Goal: Contribute content: Contribute content

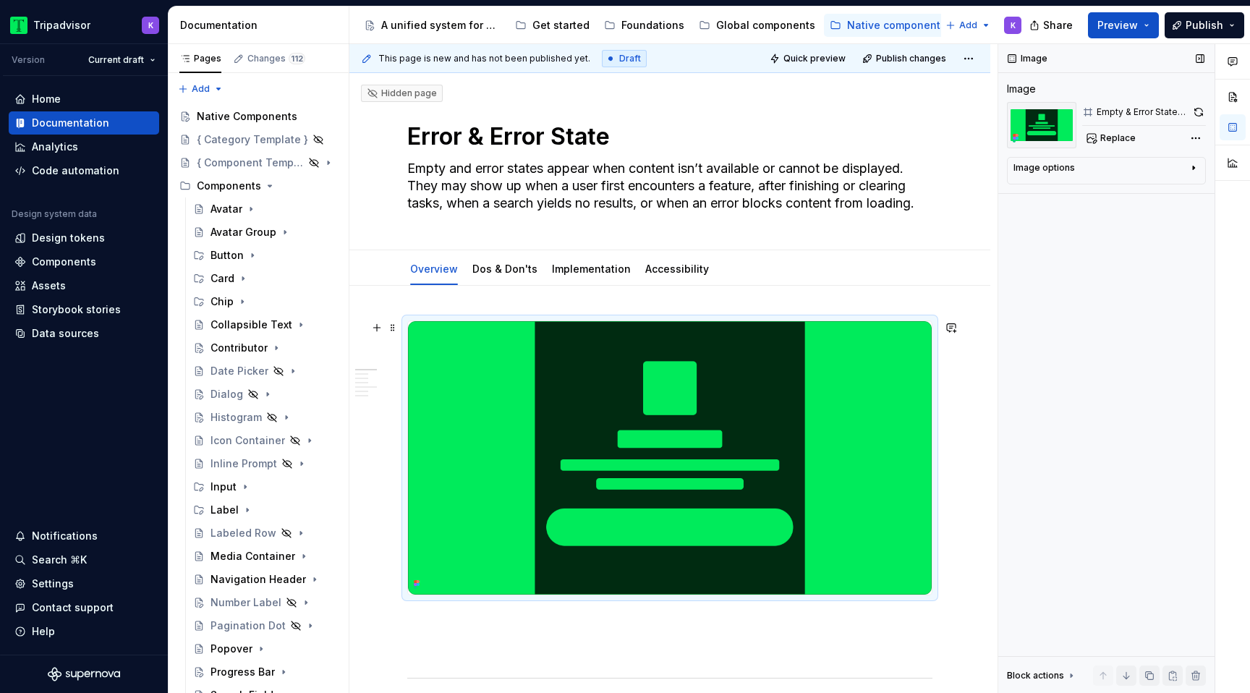
scroll to position [163, 0]
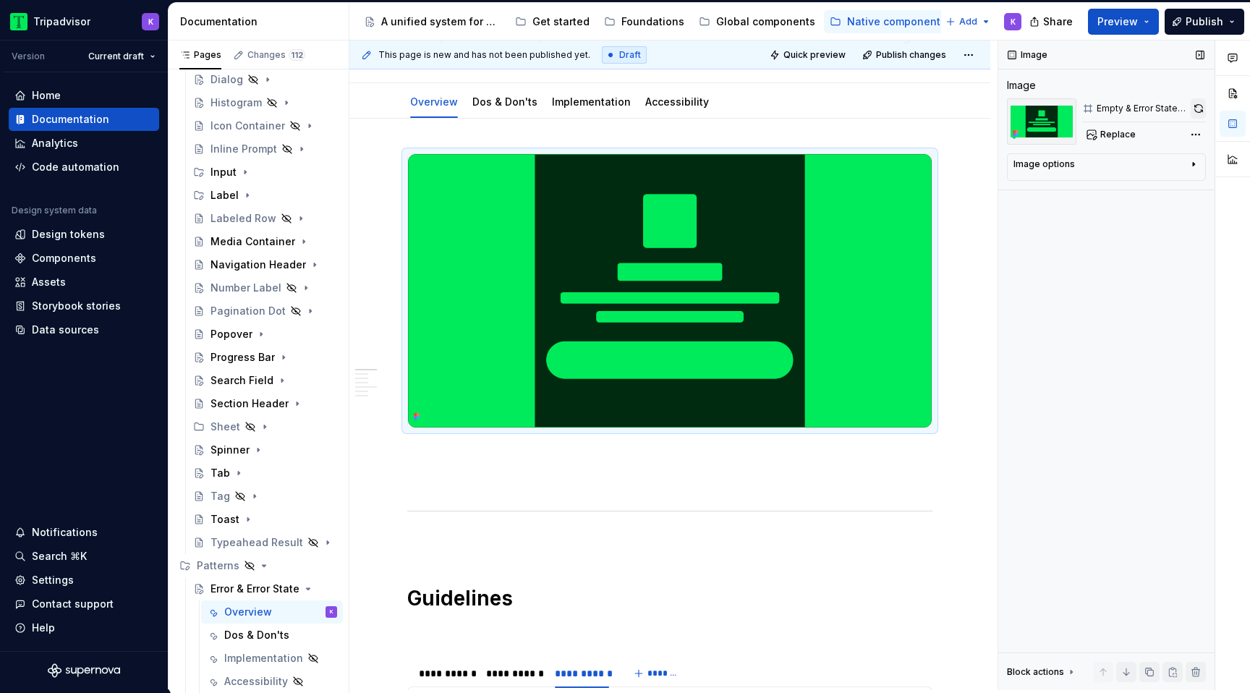
click at [1199, 108] on button "button" at bounding box center [1198, 108] width 15 height 20
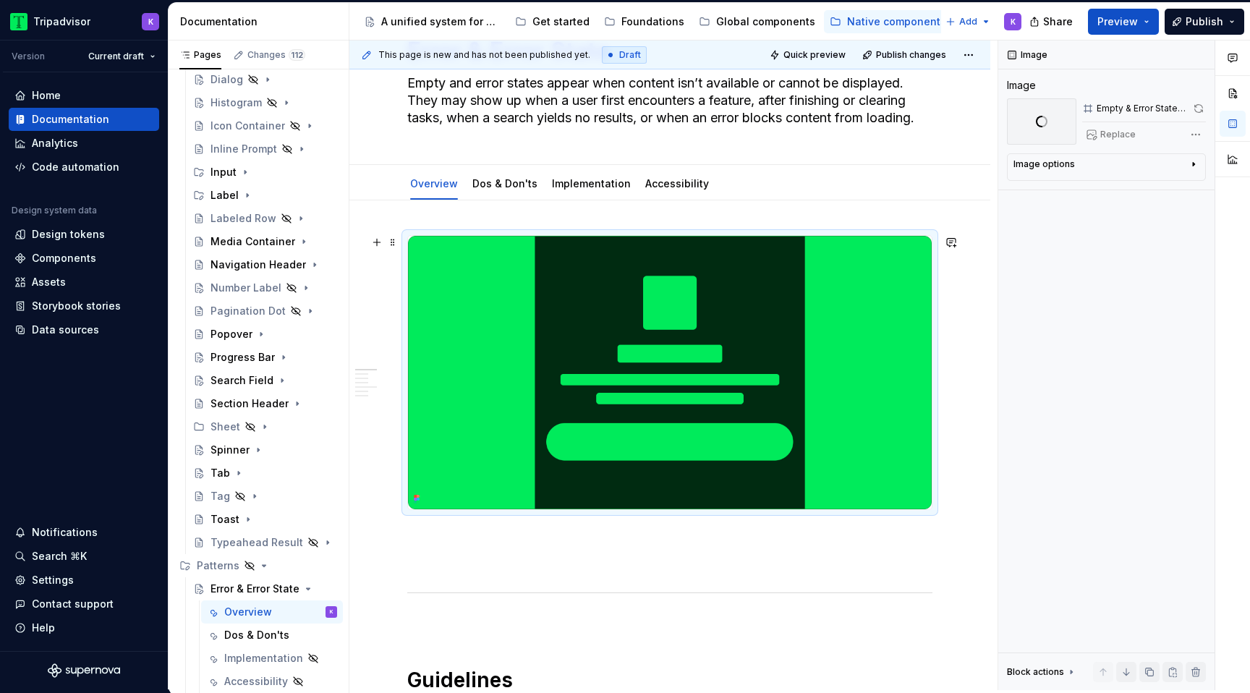
scroll to position [77, 0]
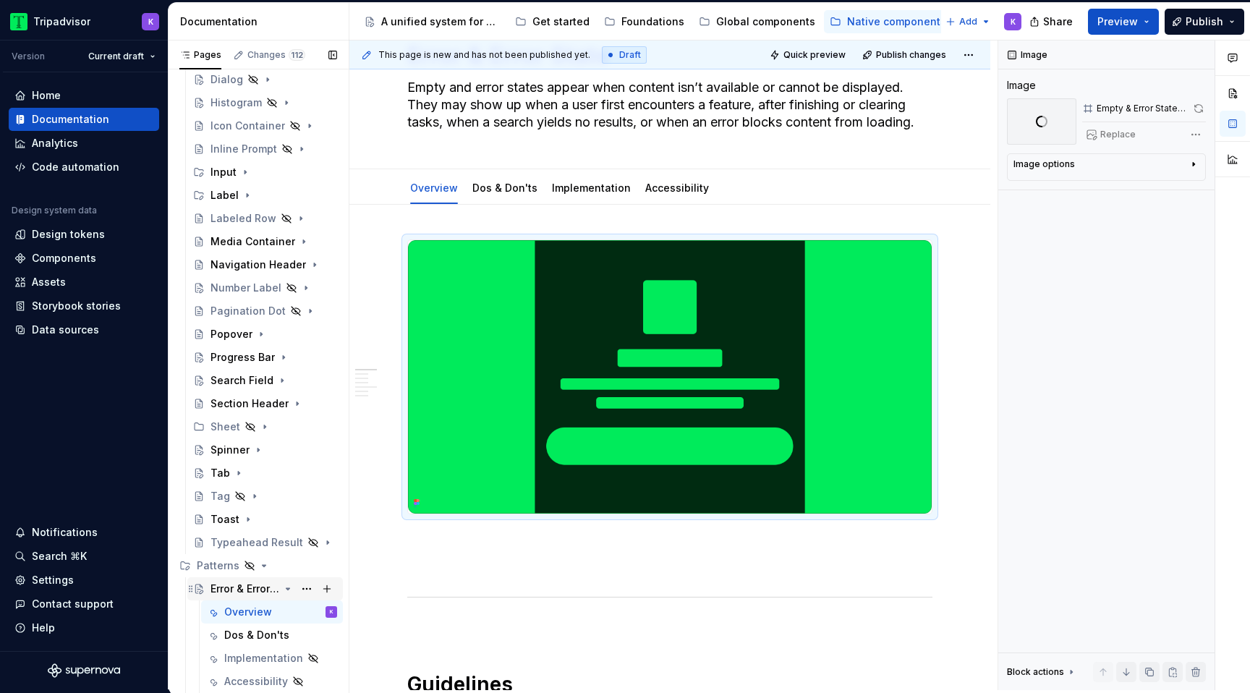
click at [288, 589] on icon "Page tree" at bounding box center [288, 588] width 4 height 1
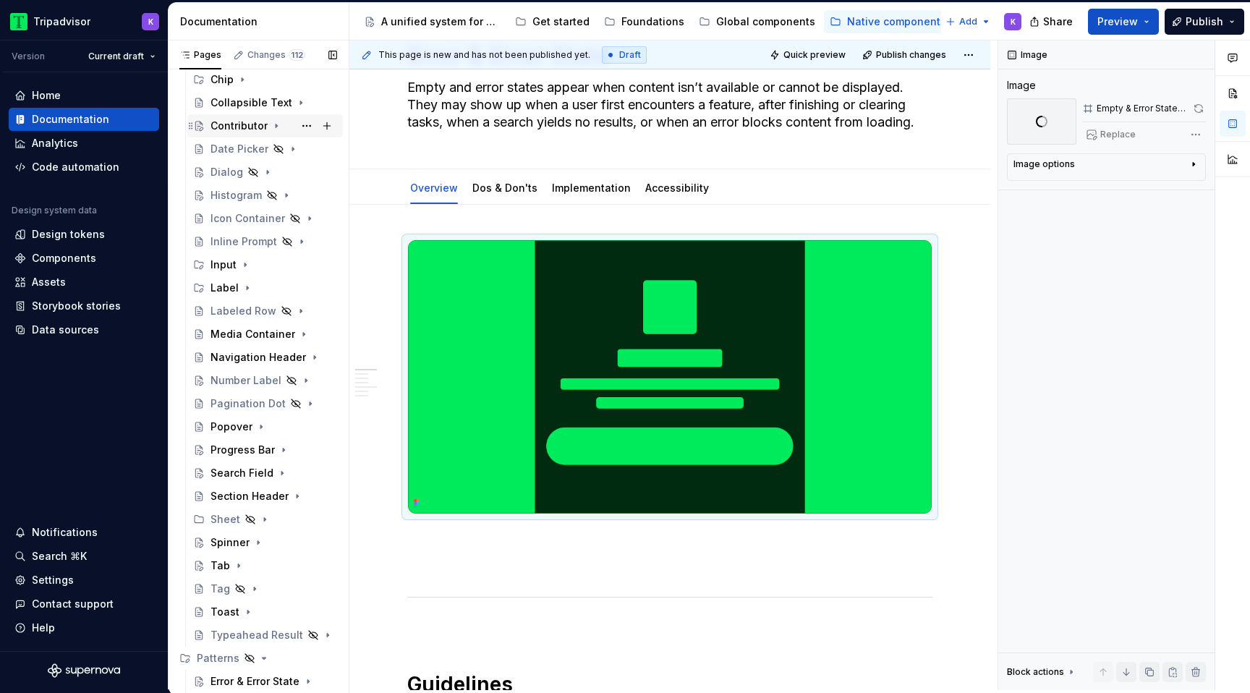
scroll to position [0, 0]
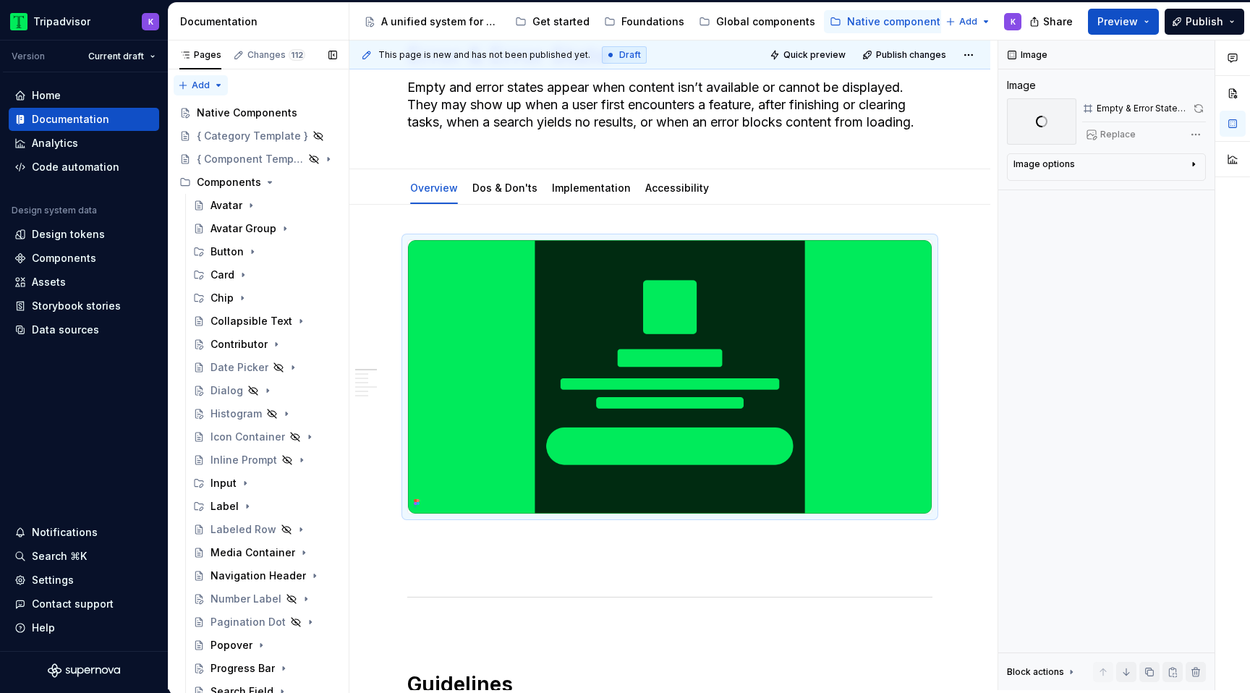
click at [190, 86] on div "Pages Changes 112 Add Accessibility guide for tree Page tree. Navigate the tree…" at bounding box center [258, 368] width 181 height 655
click at [219, 116] on div "New page" at bounding box center [247, 113] width 94 height 14
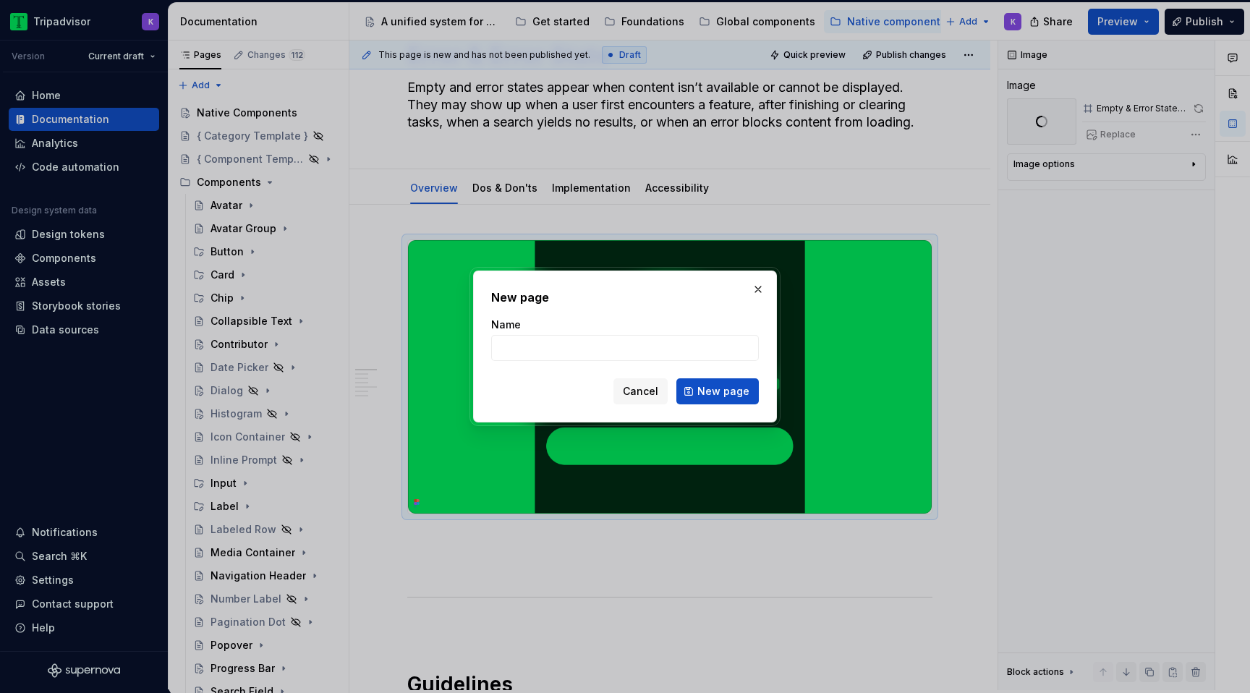
type textarea "*"
type input "Patterns"
click button "New page" at bounding box center [717, 391] width 82 height 26
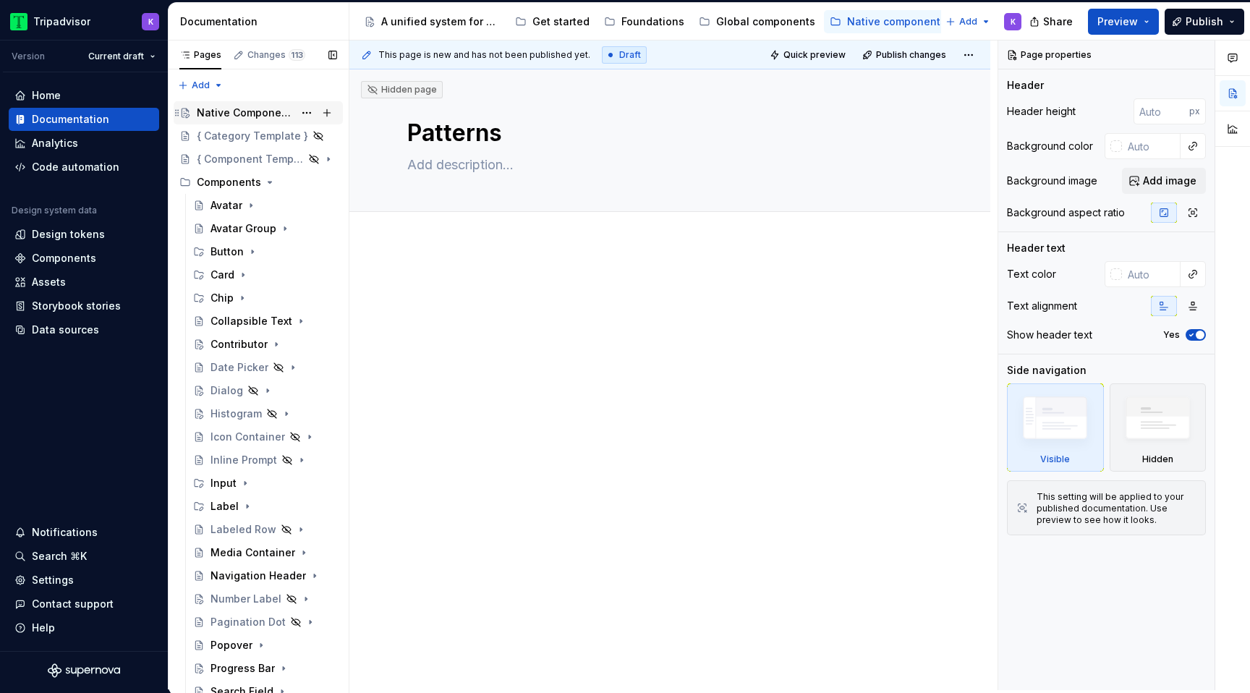
click at [260, 118] on div "Native Components" at bounding box center [245, 113] width 97 height 14
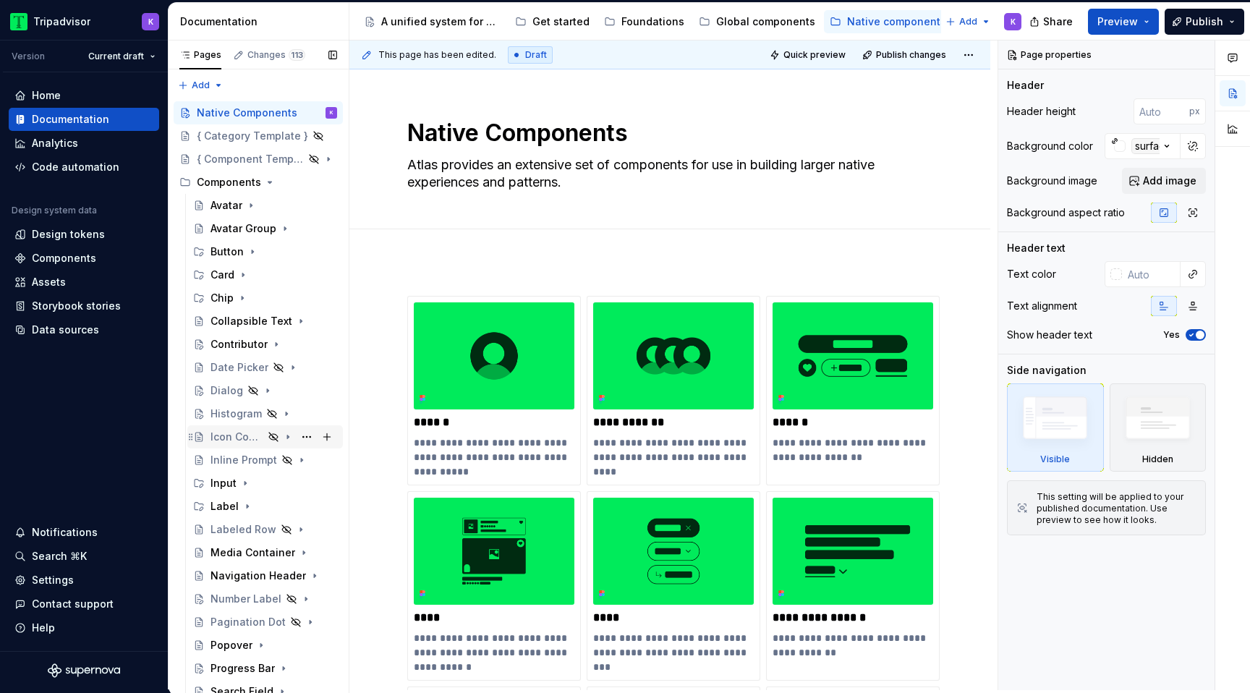
scroll to position [242, 0]
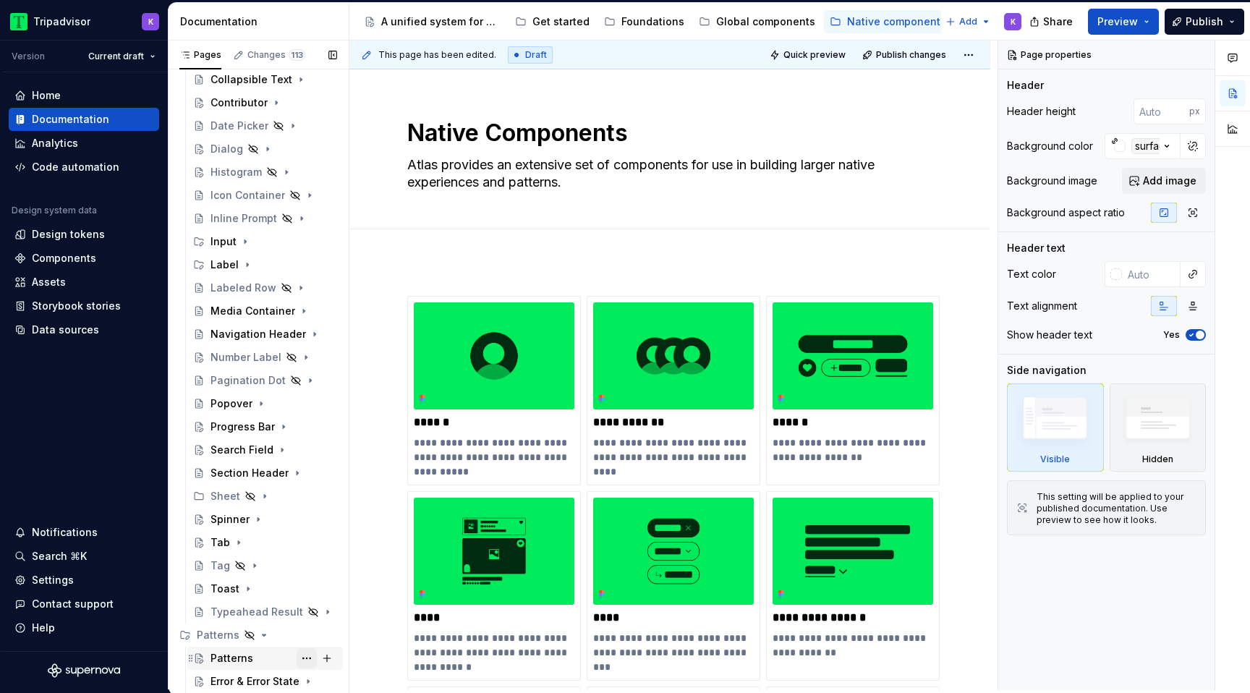
click at [305, 659] on button "Page tree" at bounding box center [307, 658] width 20 height 20
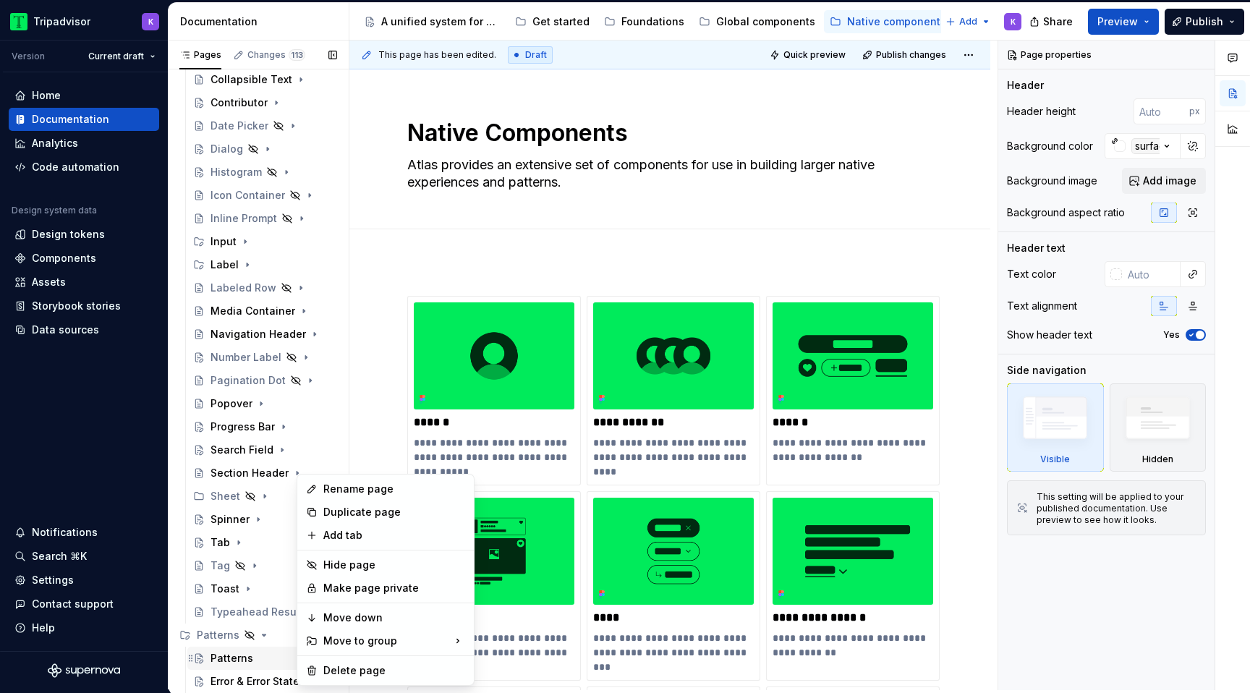
click at [254, 655] on div "Pages Changes 113 Add Accessibility guide for tree Page tree. Navigate the tree…" at bounding box center [258, 368] width 181 height 655
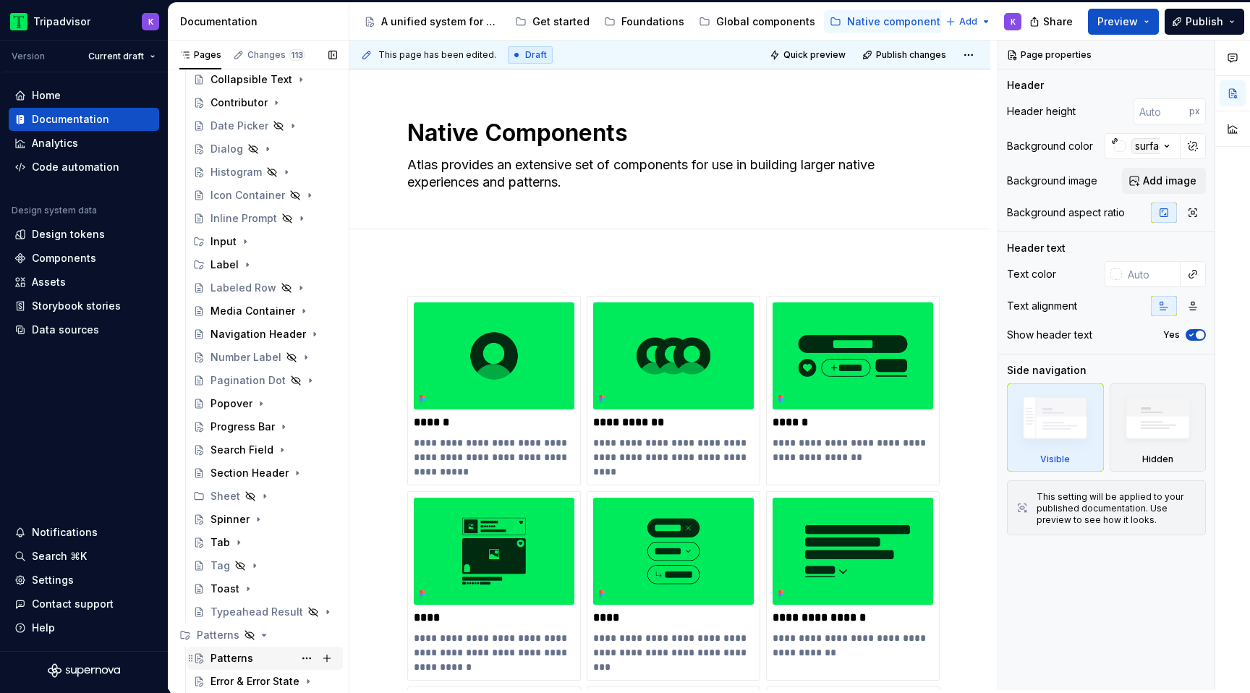
click at [271, 652] on div "Patterns" at bounding box center [273, 658] width 127 height 20
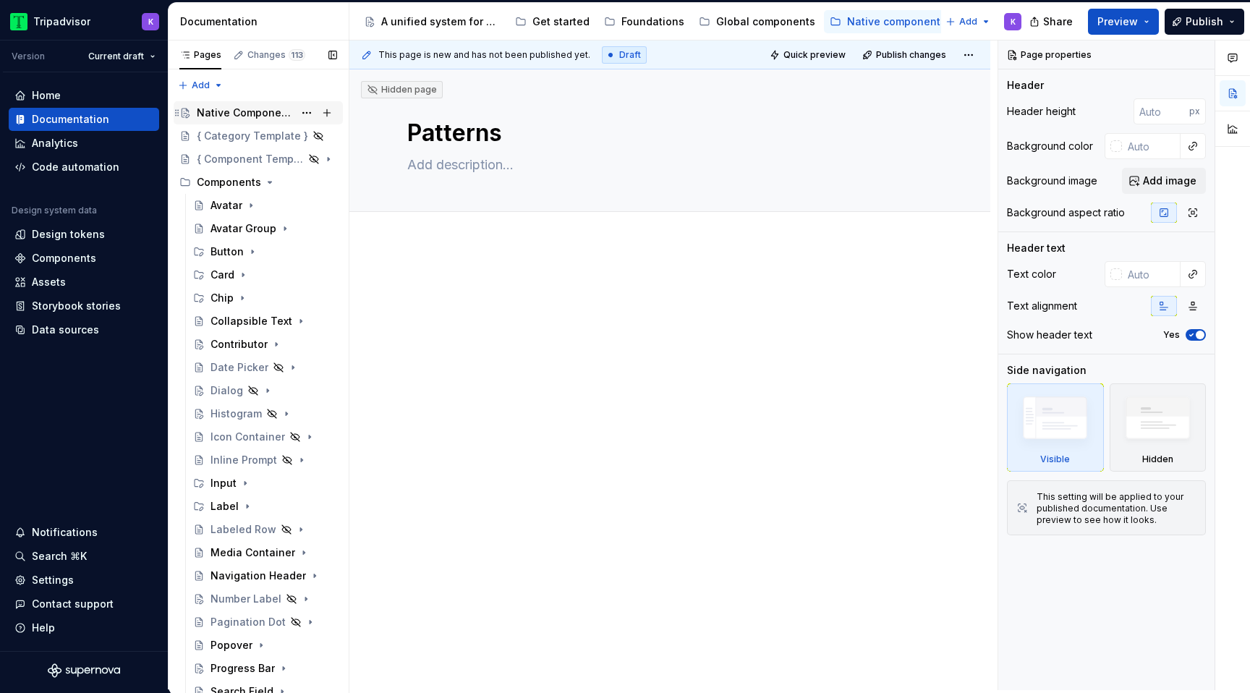
click at [234, 111] on div "Native Components" at bounding box center [245, 113] width 97 height 14
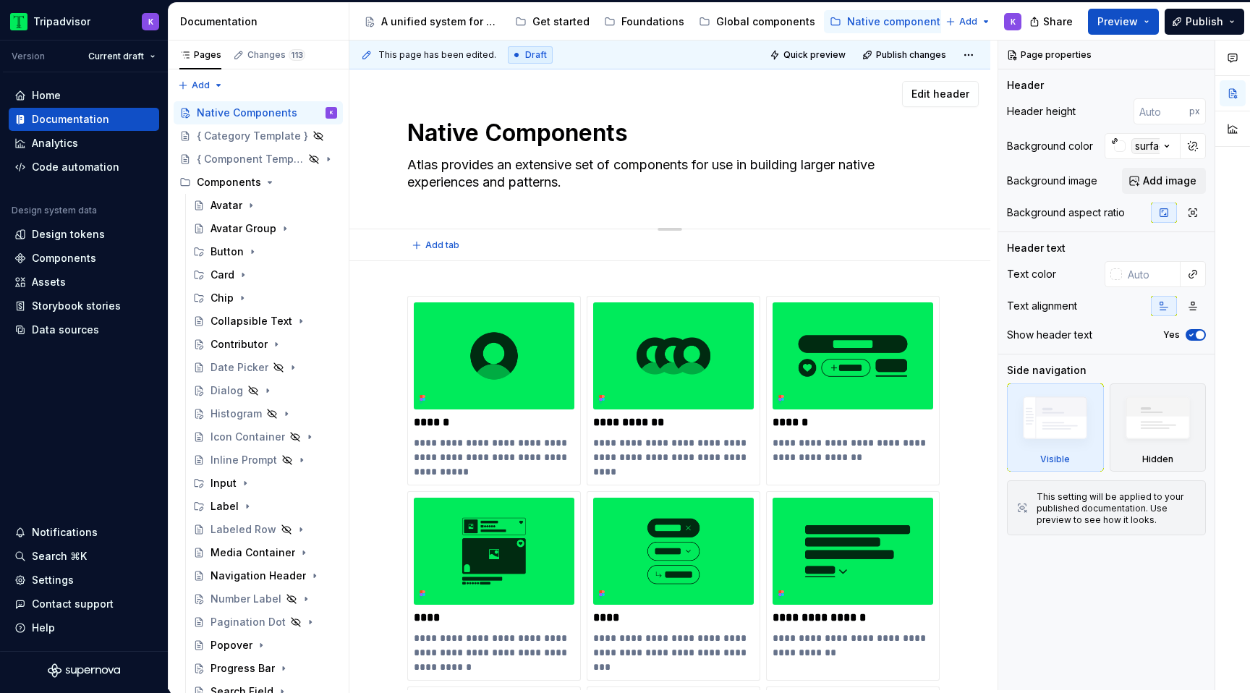
drag, startPoint x: 409, startPoint y: 163, endPoint x: 598, endPoint y: 182, distance: 189.6
click at [598, 182] on textarea "Atlas provides an extensive set of components for use in building larger native…" at bounding box center [666, 173] width 525 height 41
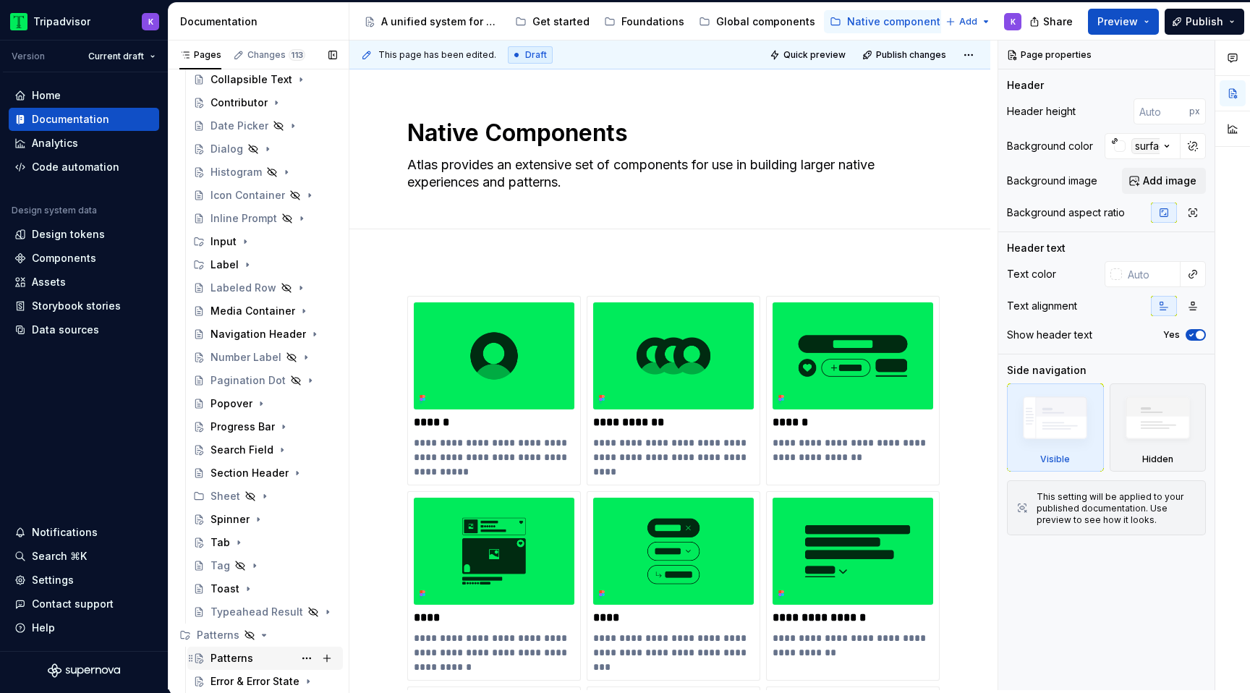
click at [259, 663] on div "Patterns" at bounding box center [273, 658] width 127 height 20
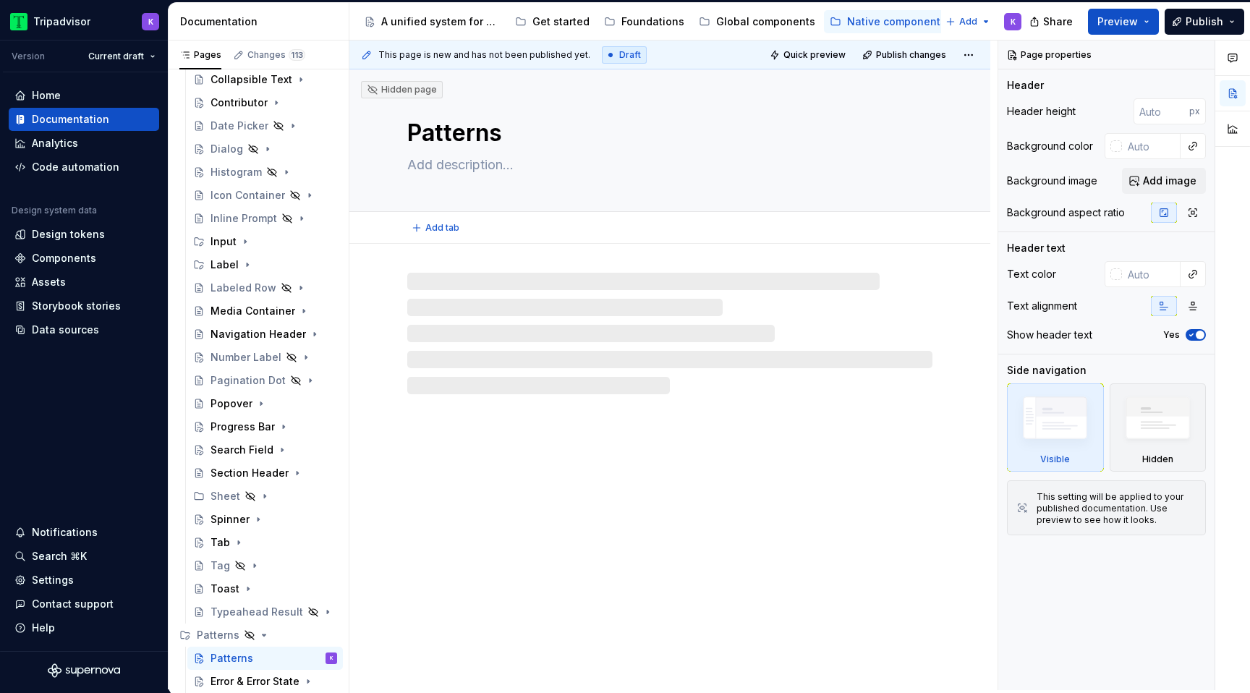
click at [496, 172] on textarea at bounding box center [666, 164] width 525 height 23
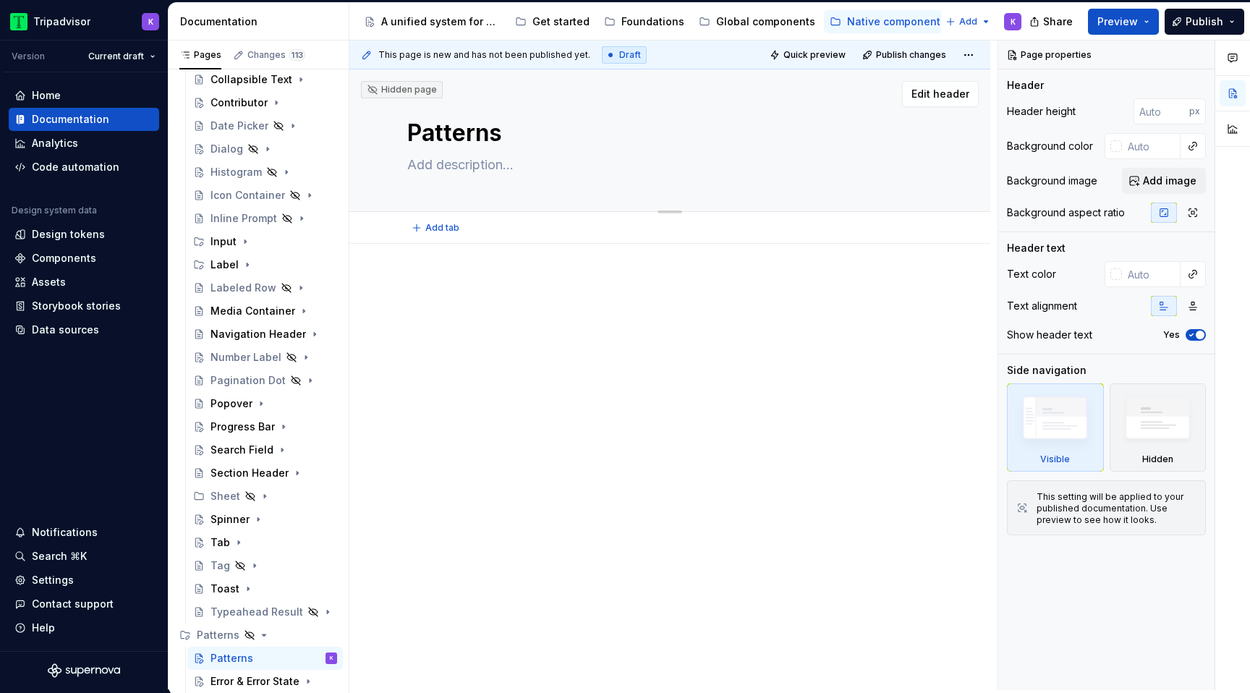
click at [481, 166] on textarea at bounding box center [666, 164] width 525 height 23
paste textarea "Atlas provides an extensive set of components for use in building larger native…"
type textarea "*"
type textarea "Atlas provides an extensive set of components for use in building larger native…"
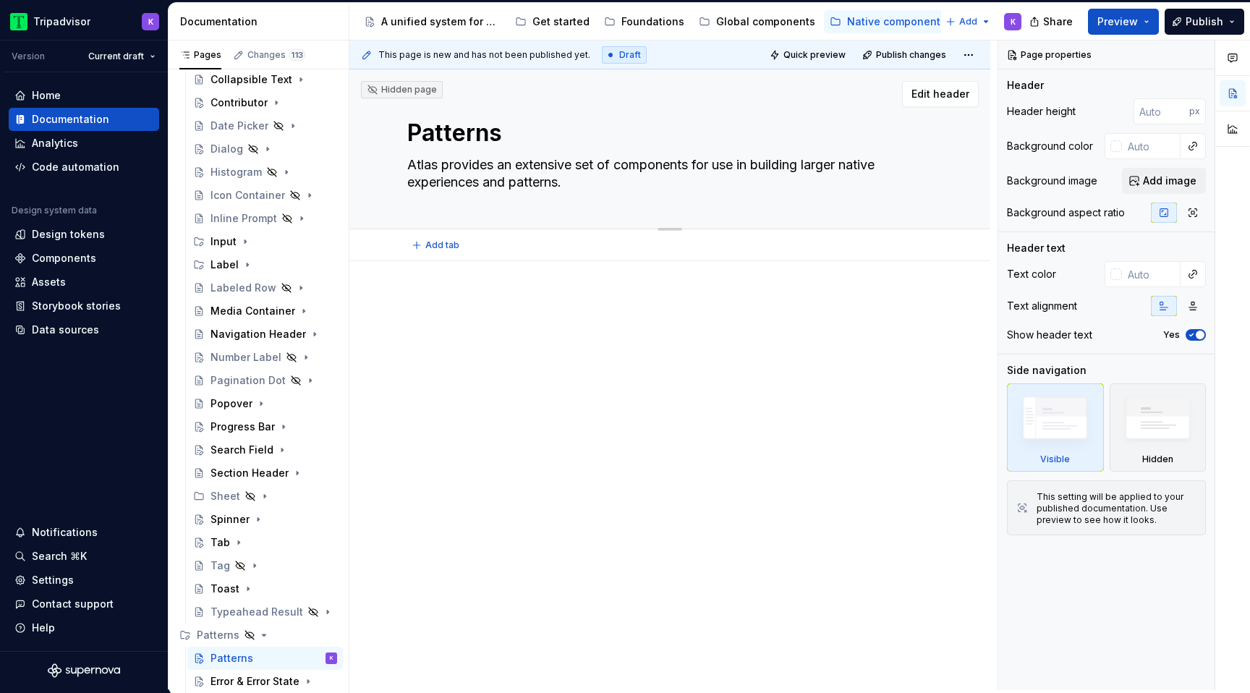
drag, startPoint x: 576, startPoint y: 189, endPoint x: 405, endPoint y: 166, distance: 172.2
click at [405, 166] on textarea "Atlas provides an extensive set of components for use in building larger native…" at bounding box center [666, 173] width 525 height 41
click at [547, 187] on textarea "Atlas provides an extensive set of components for use in building larger native…" at bounding box center [666, 173] width 525 height 41
type textarea "*"
type textarea "Atlas provides an extensive set of components for use in building larger native…"
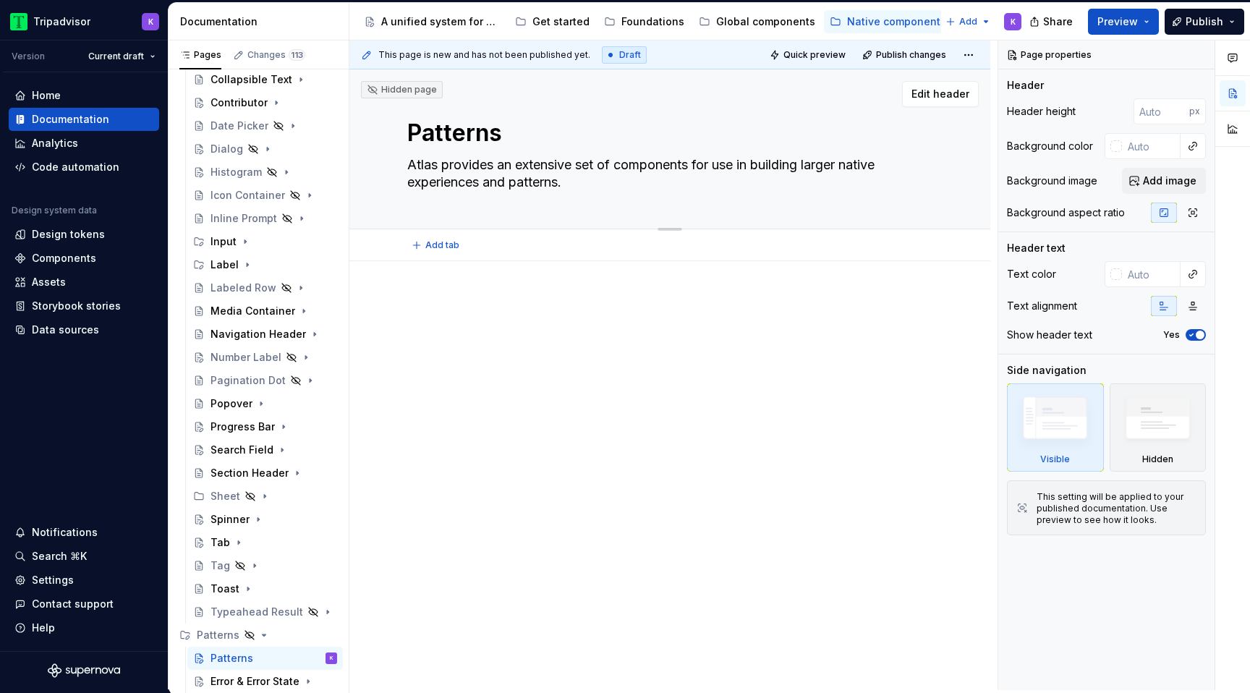
paste textarea "offers reusable patterns that address common user needs across native experienc…"
type textarea "*"
type textarea "Atlas offers reusable patterns that address common user needs across native exp…"
type textarea "*"
type textarea "Atlas offers reusable patterns that address common user needs across native exp…"
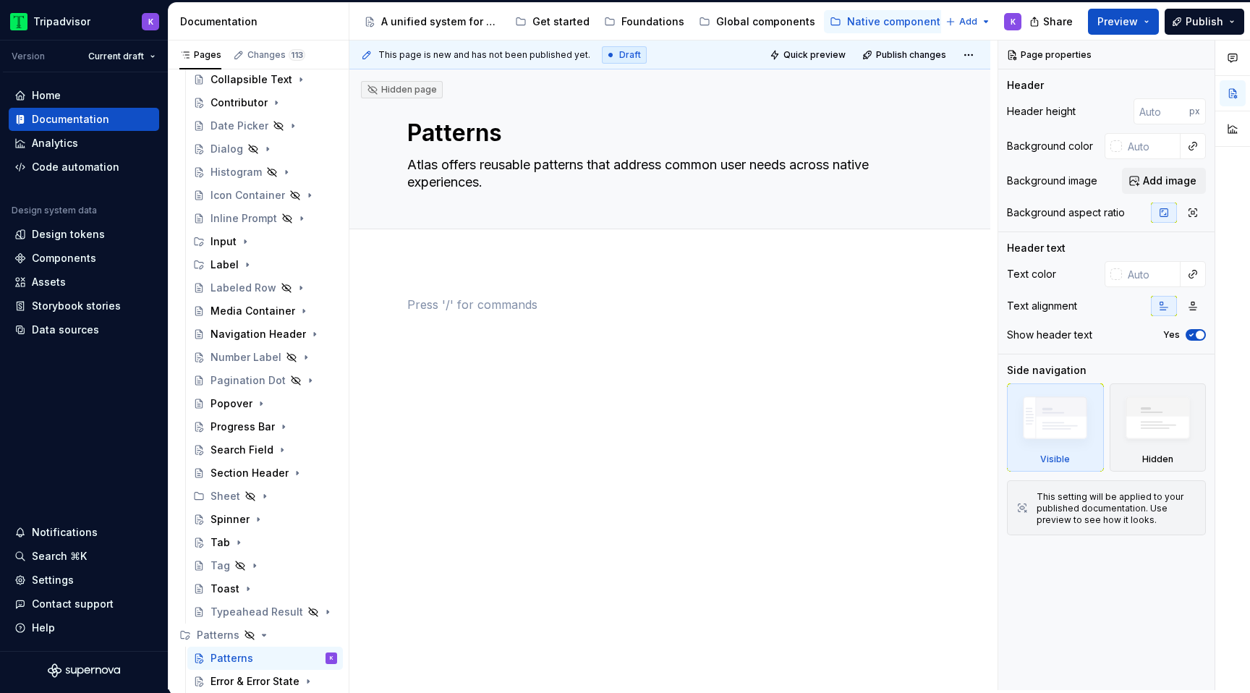
click at [553, 341] on div at bounding box center [669, 323] width 525 height 55
type textarea "*"
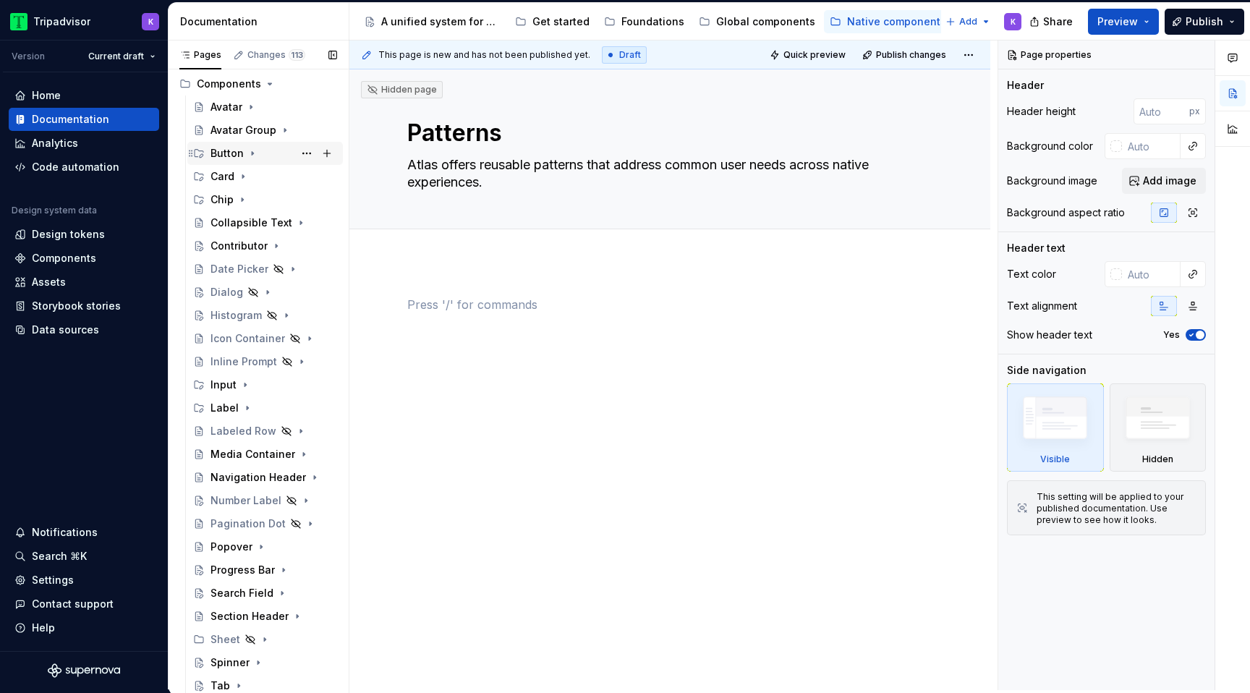
scroll to position [242, 0]
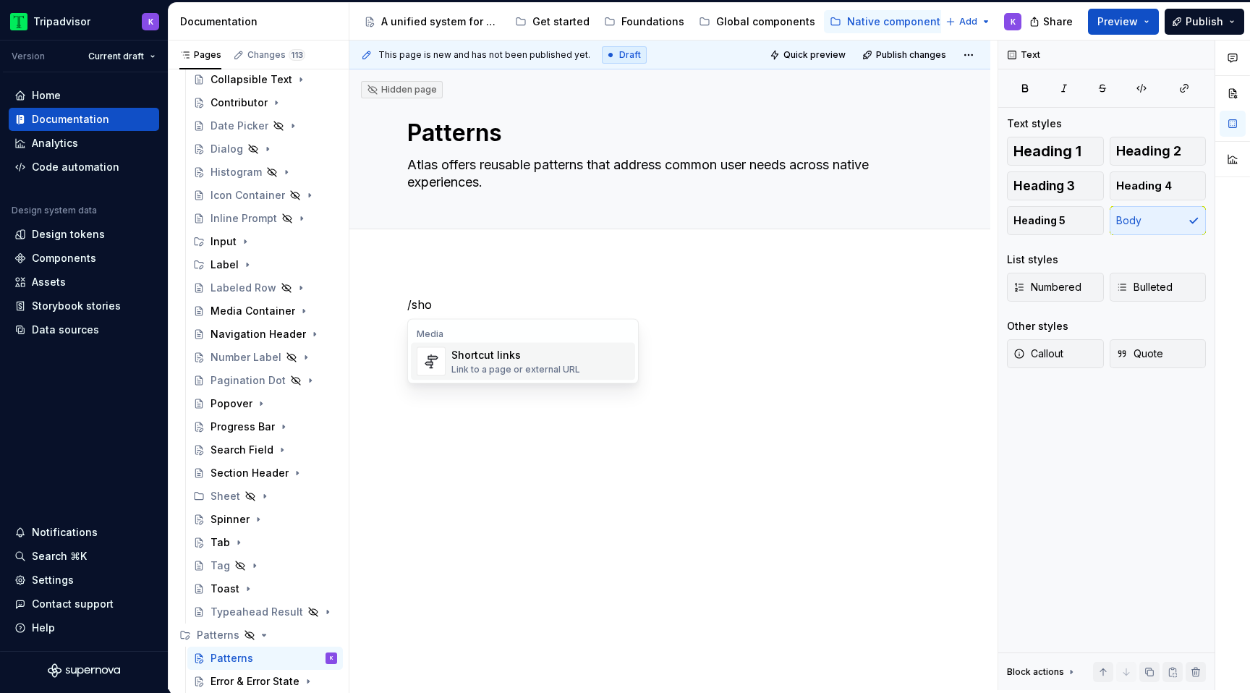
click at [481, 372] on div "Link to a page or external URL" at bounding box center [515, 370] width 129 height 12
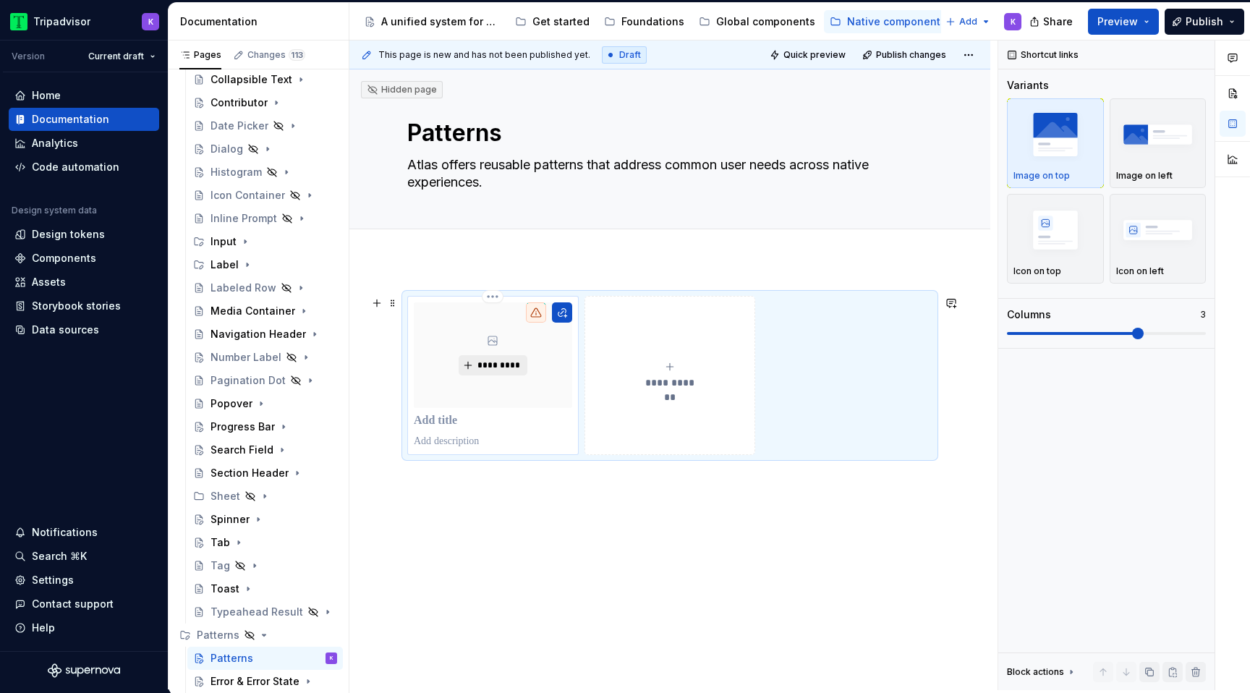
click at [506, 366] on span "*********" at bounding box center [499, 365] width 44 height 12
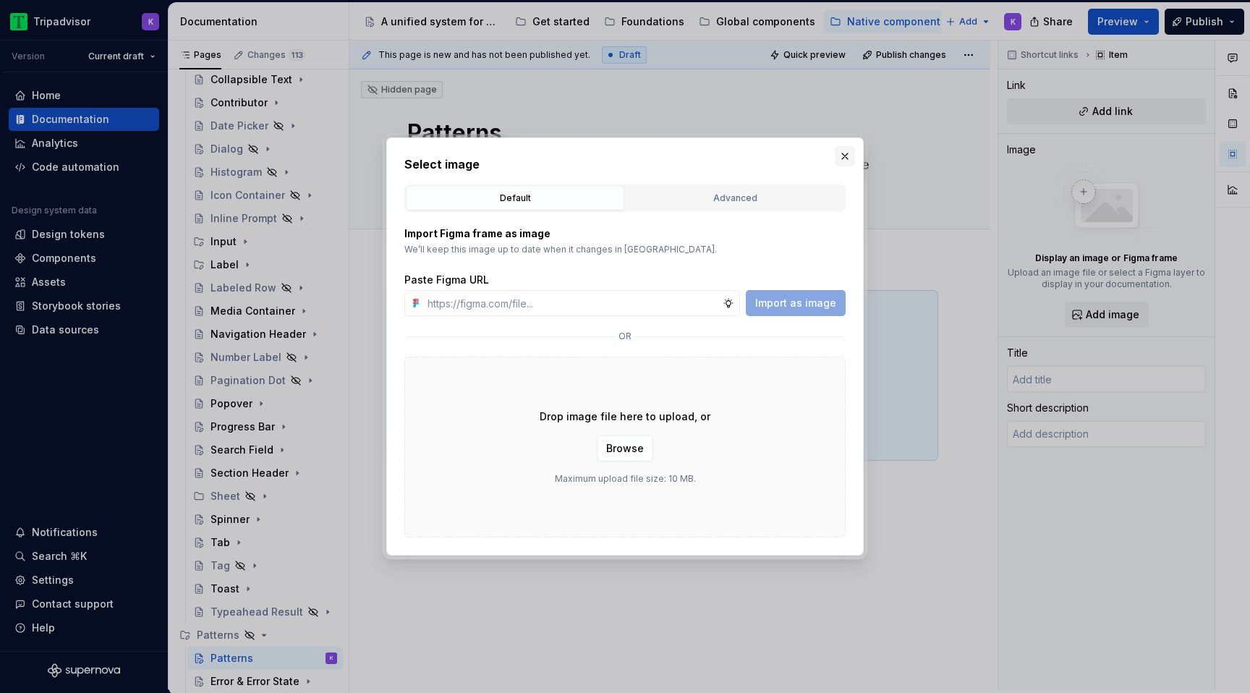
click at [846, 157] on button "button" at bounding box center [845, 156] width 20 height 20
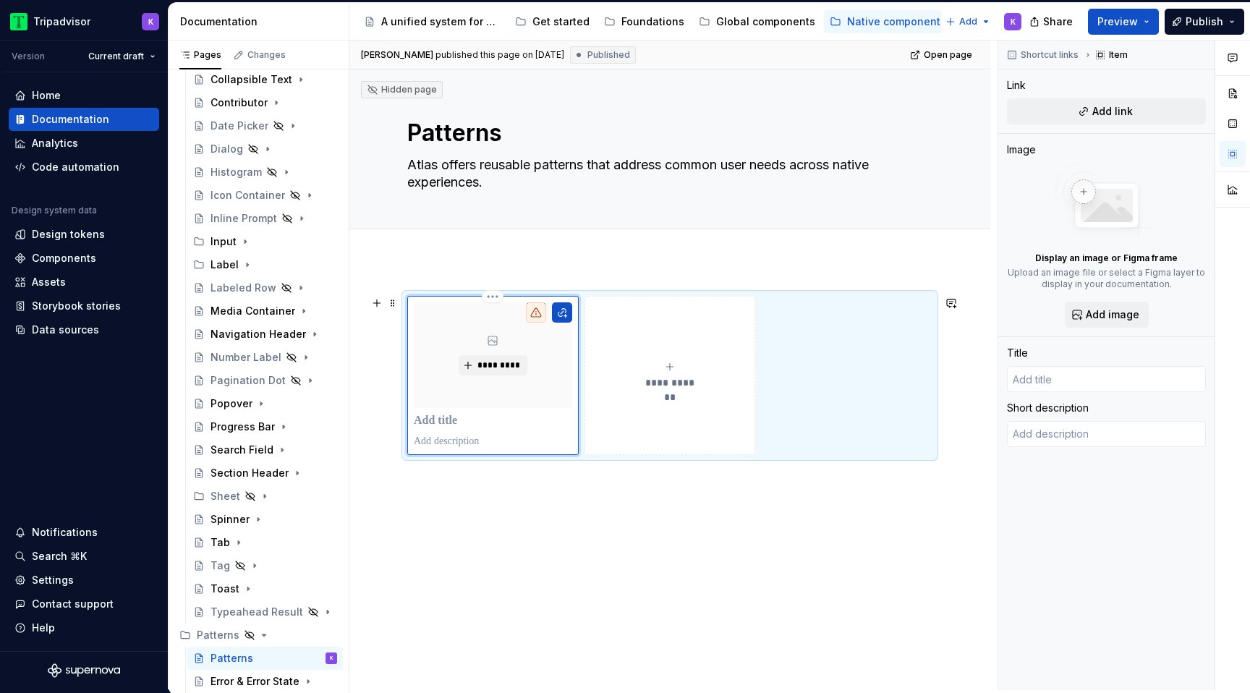
click at [501, 386] on div "*********" at bounding box center [493, 355] width 158 height 106
click at [496, 370] on span "*********" at bounding box center [499, 365] width 44 height 12
type textarea "*"
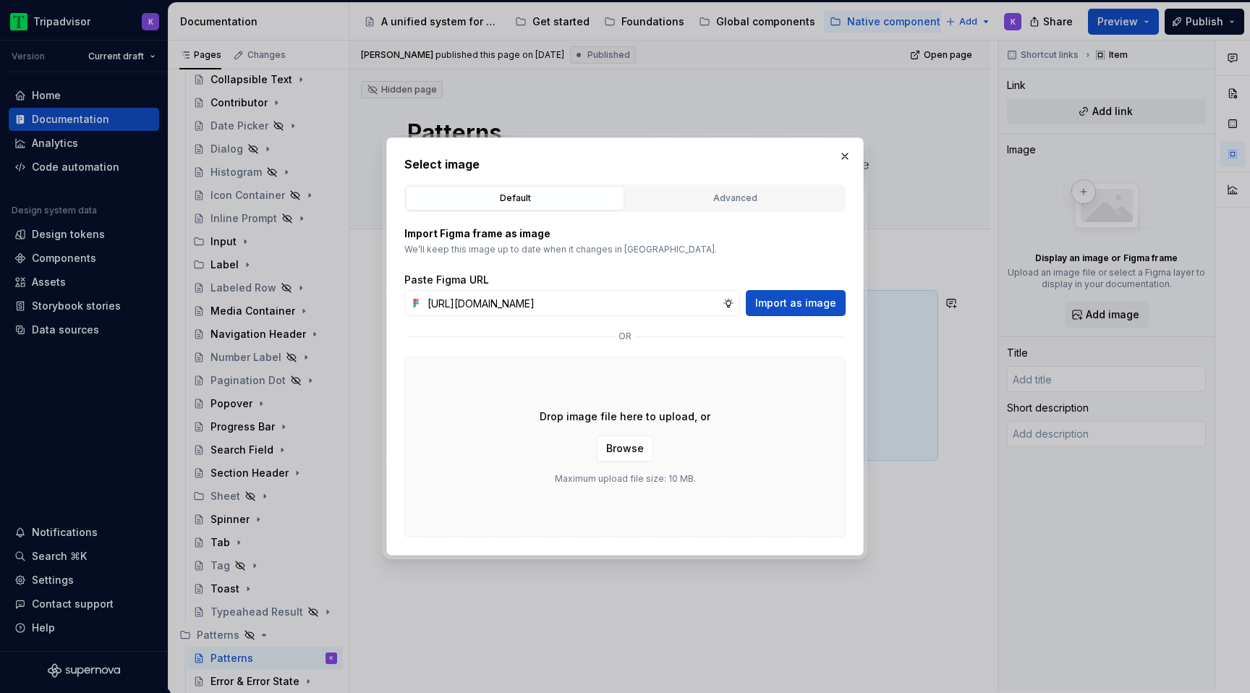
scroll to position [0, 373]
type input "[URL][DOMAIN_NAME]"
click at [797, 301] on span "Import as image" at bounding box center [795, 303] width 81 height 14
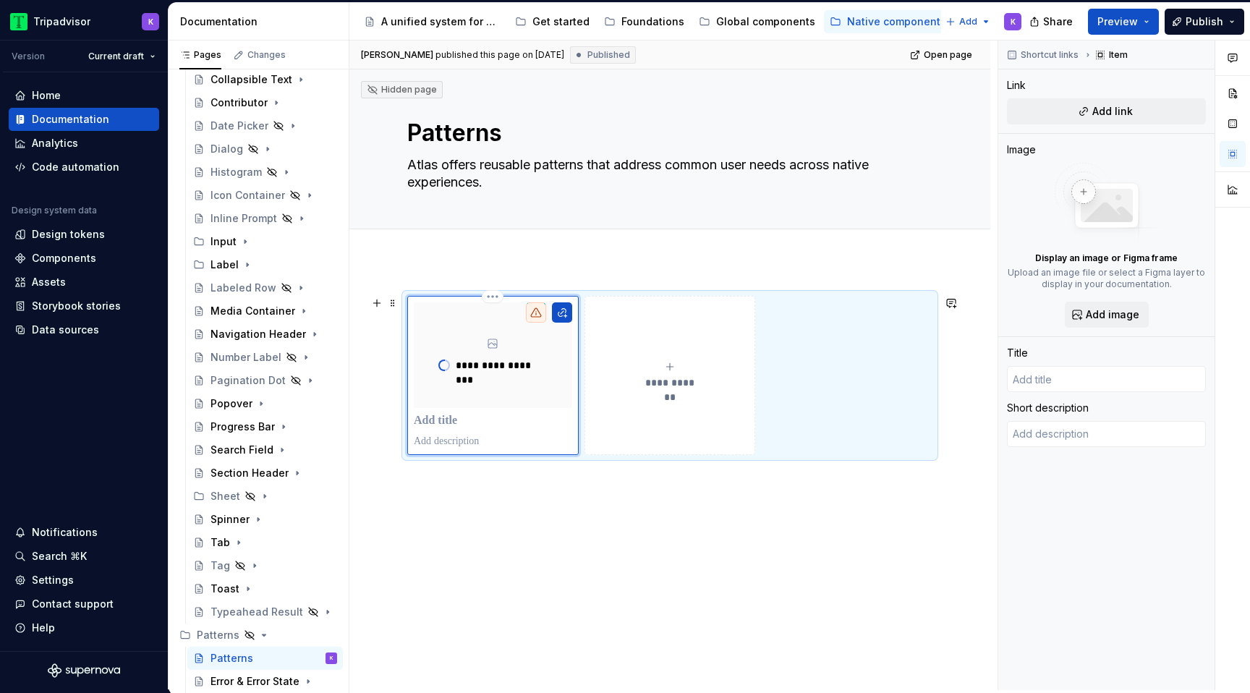
click at [478, 428] on p at bounding box center [493, 421] width 158 height 14
click at [566, 313] on button "button" at bounding box center [562, 312] width 20 height 20
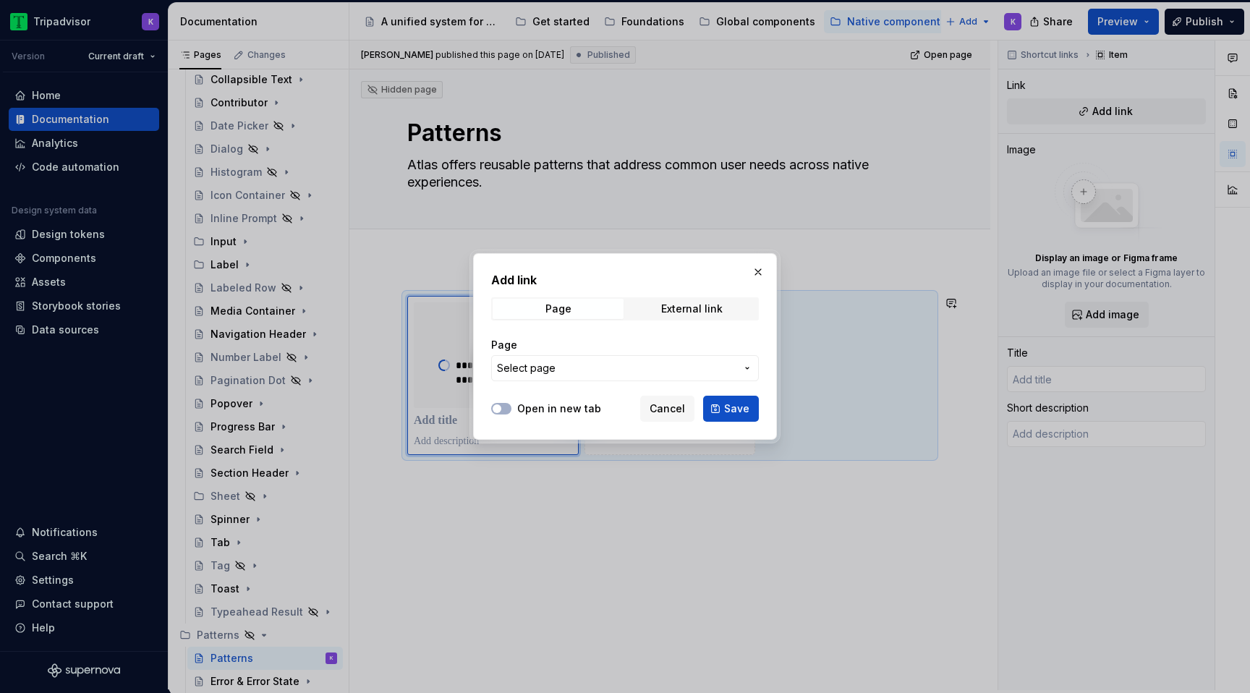
click at [572, 378] on button "Select page" at bounding box center [625, 368] width 268 height 26
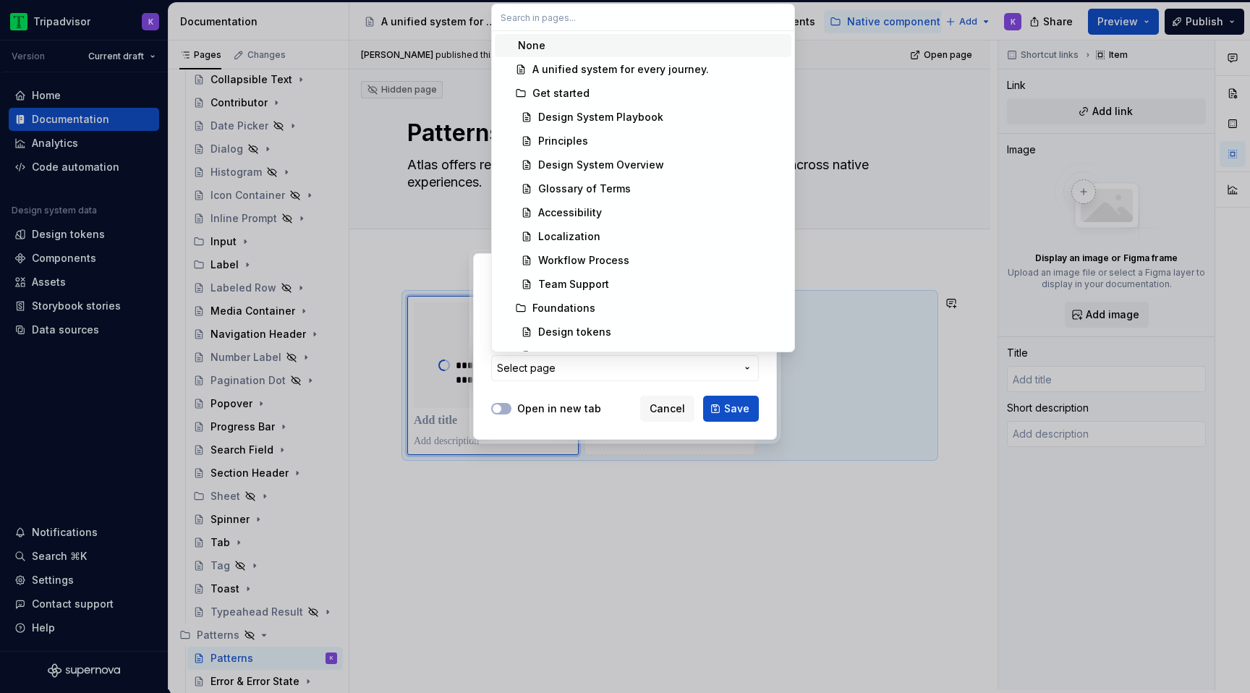
type textarea "*"
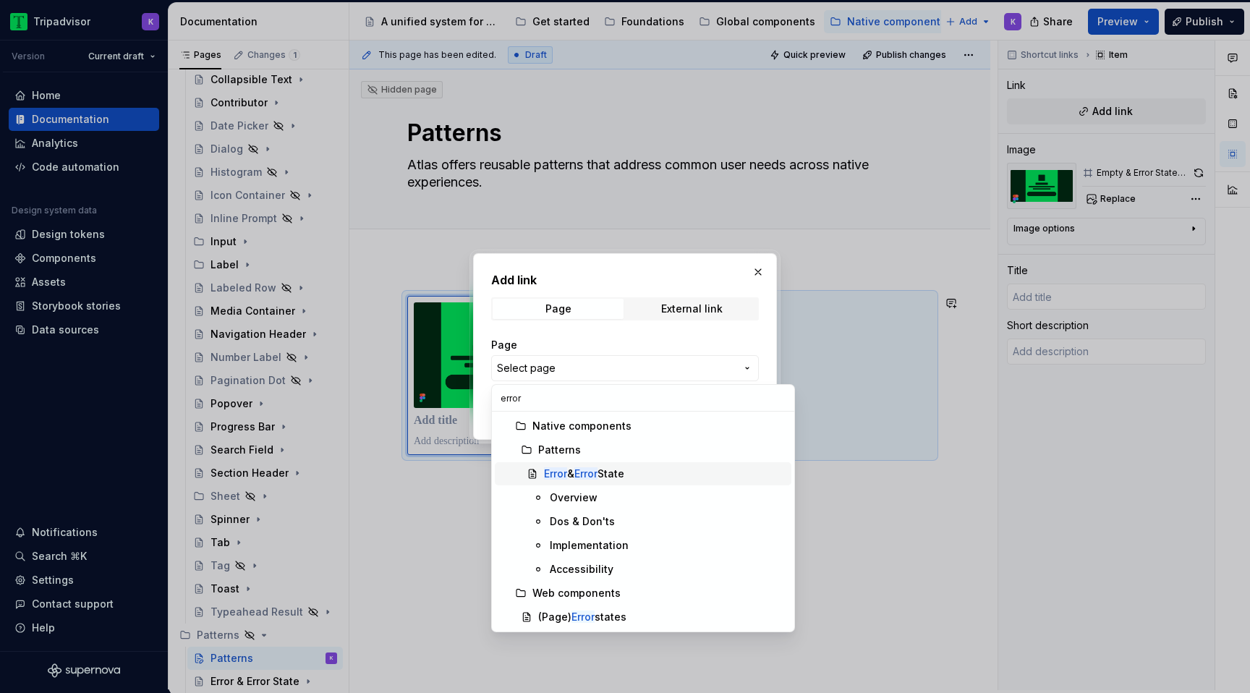
type input "error"
click at [603, 472] on div "Error & Error State" at bounding box center [584, 474] width 80 height 14
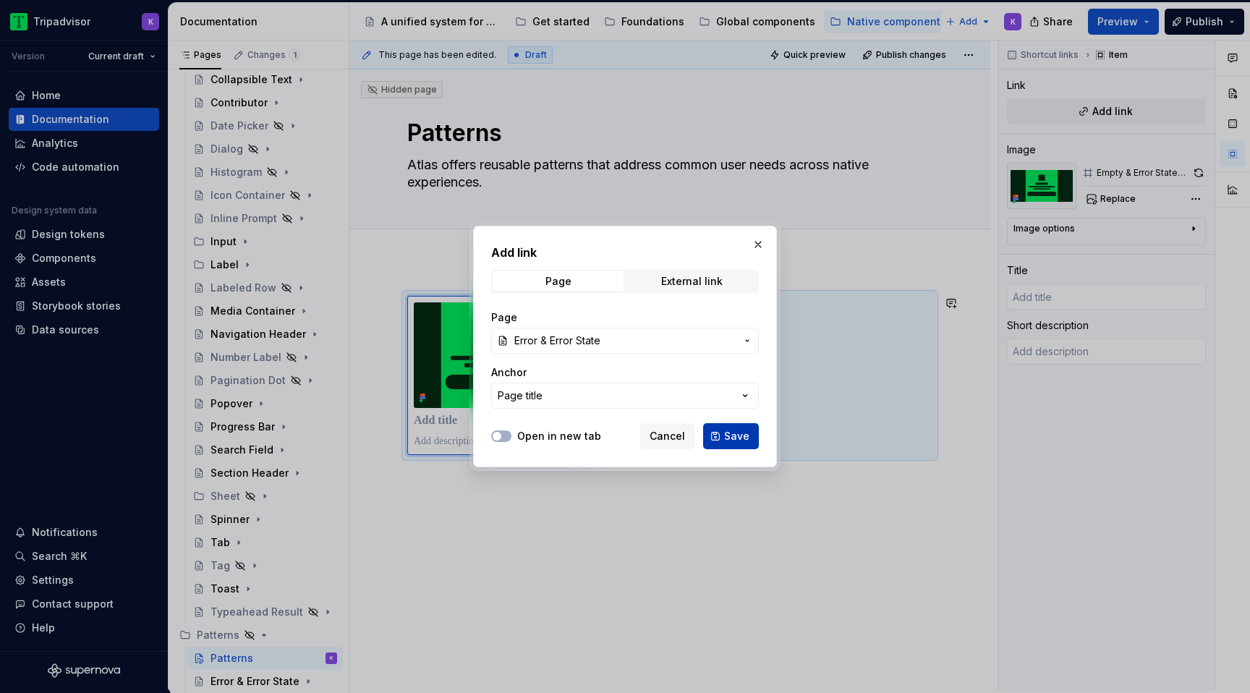
click at [735, 446] on button "Save" at bounding box center [731, 436] width 56 height 26
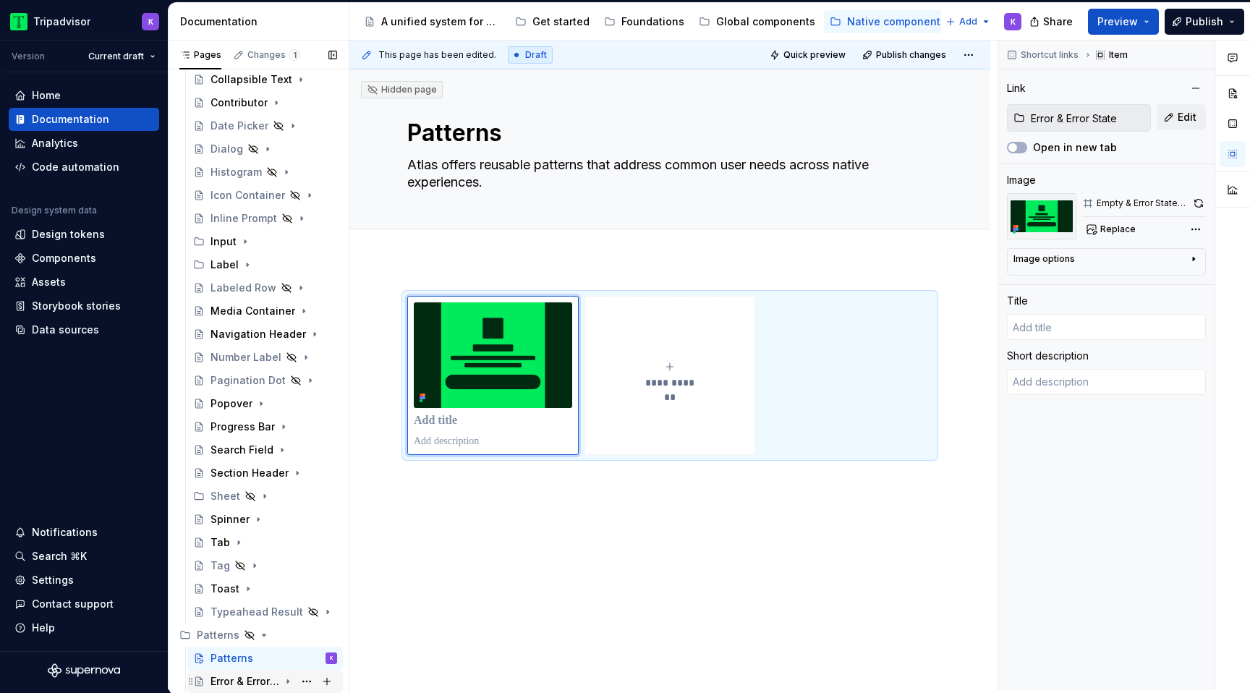
click at [260, 681] on div "Error & Error State" at bounding box center [244, 681] width 69 height 14
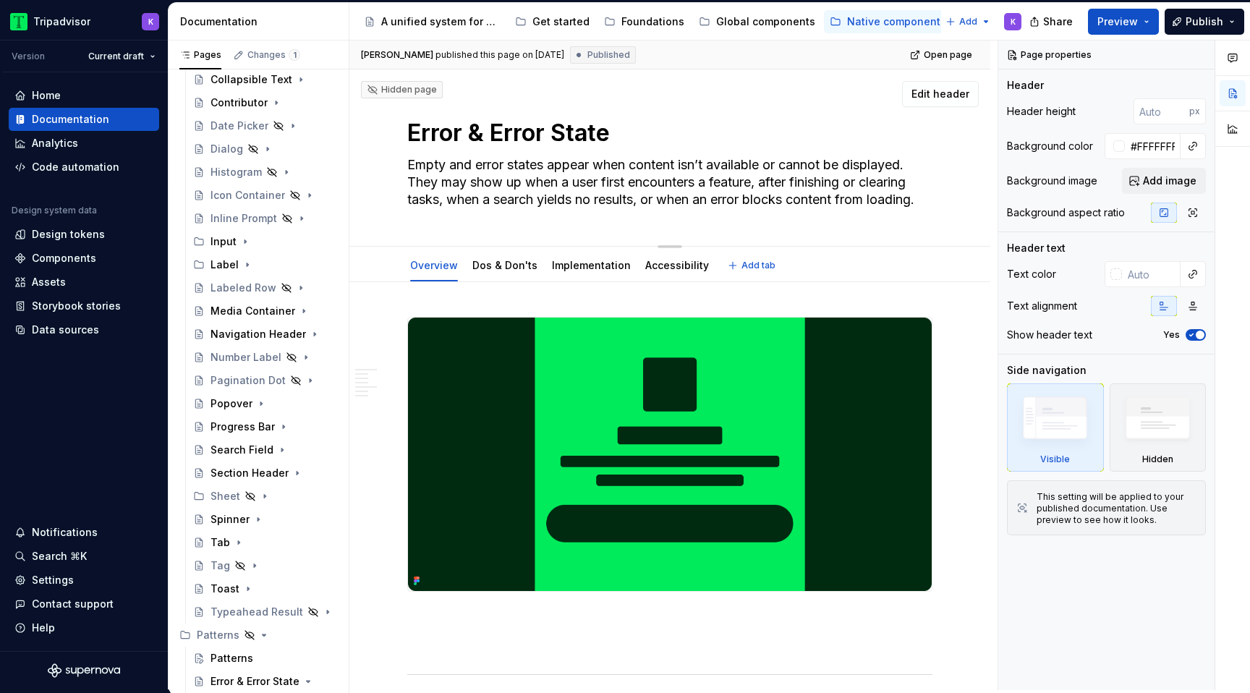
drag, startPoint x: 463, startPoint y: 142, endPoint x: 424, endPoint y: 140, distance: 39.1
click at [424, 140] on textarea "Error & Error State" at bounding box center [666, 133] width 525 height 35
type textarea "*"
type textarea "Em & Error State"
type textarea "*"
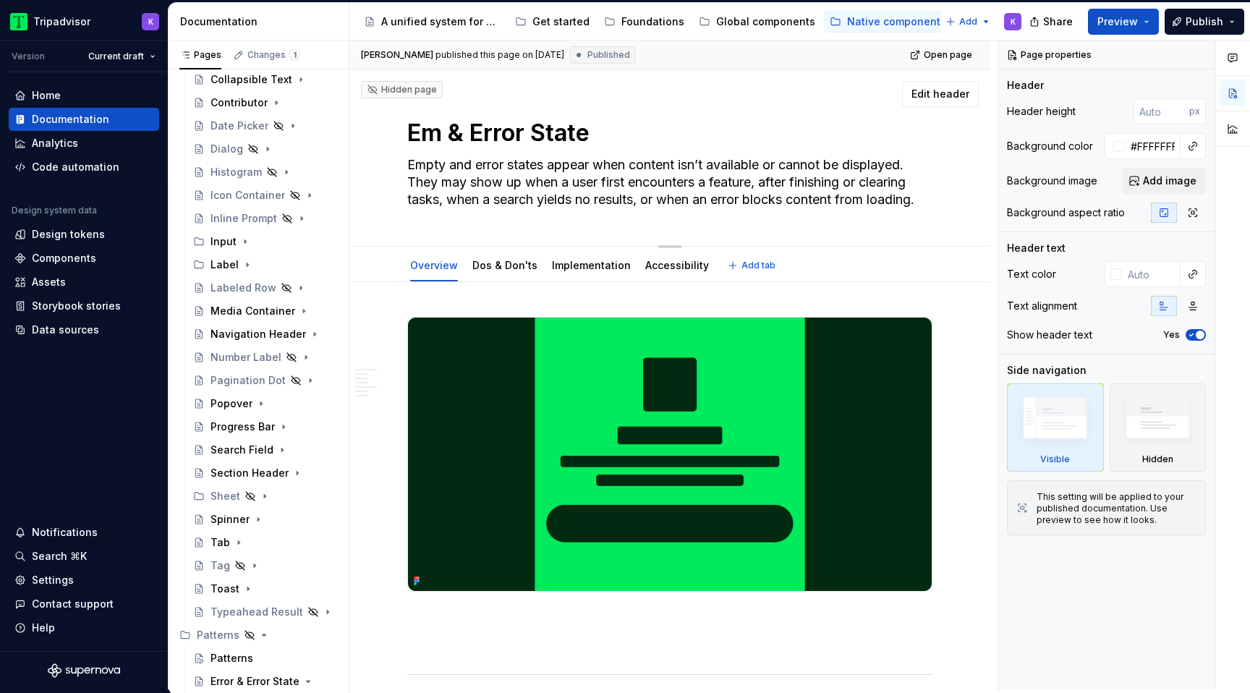
type textarea "Emp & Error State"
type textarea "*"
type textarea "Empt & Error State"
type textarea "*"
type textarea "Empty & Error State"
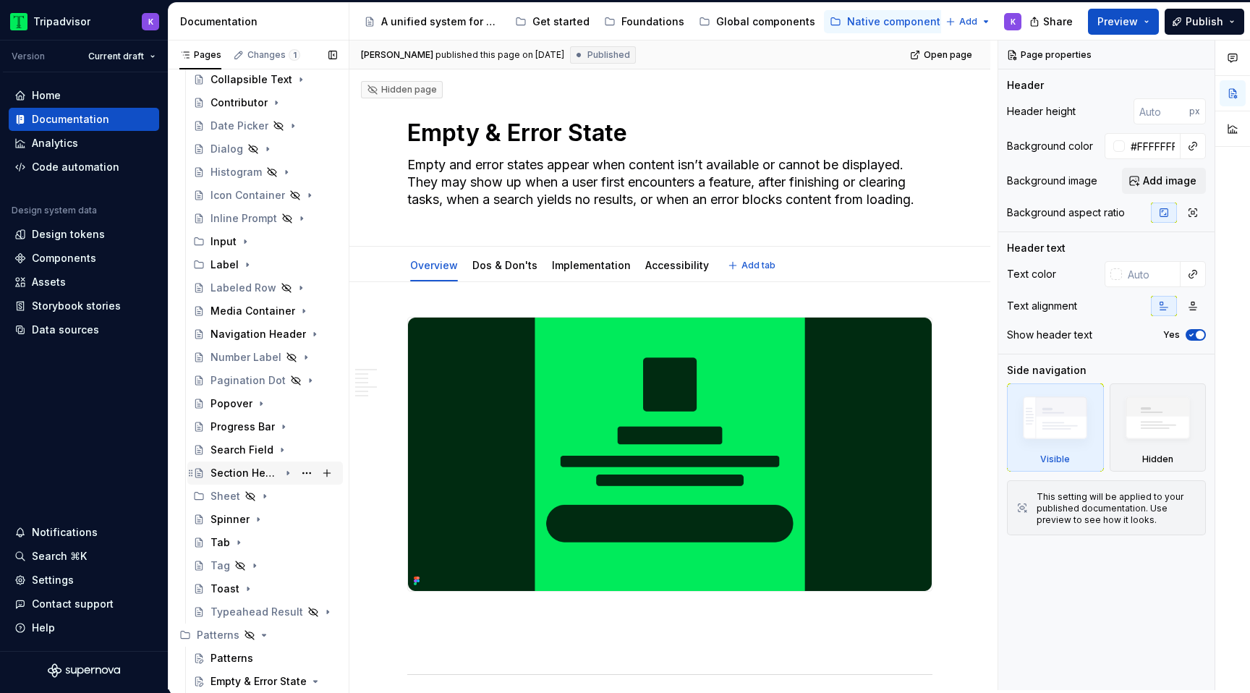
type textarea "*"
type textarea "Empty & Error State"
click at [245, 663] on div "Patterns" at bounding box center [231, 658] width 43 height 14
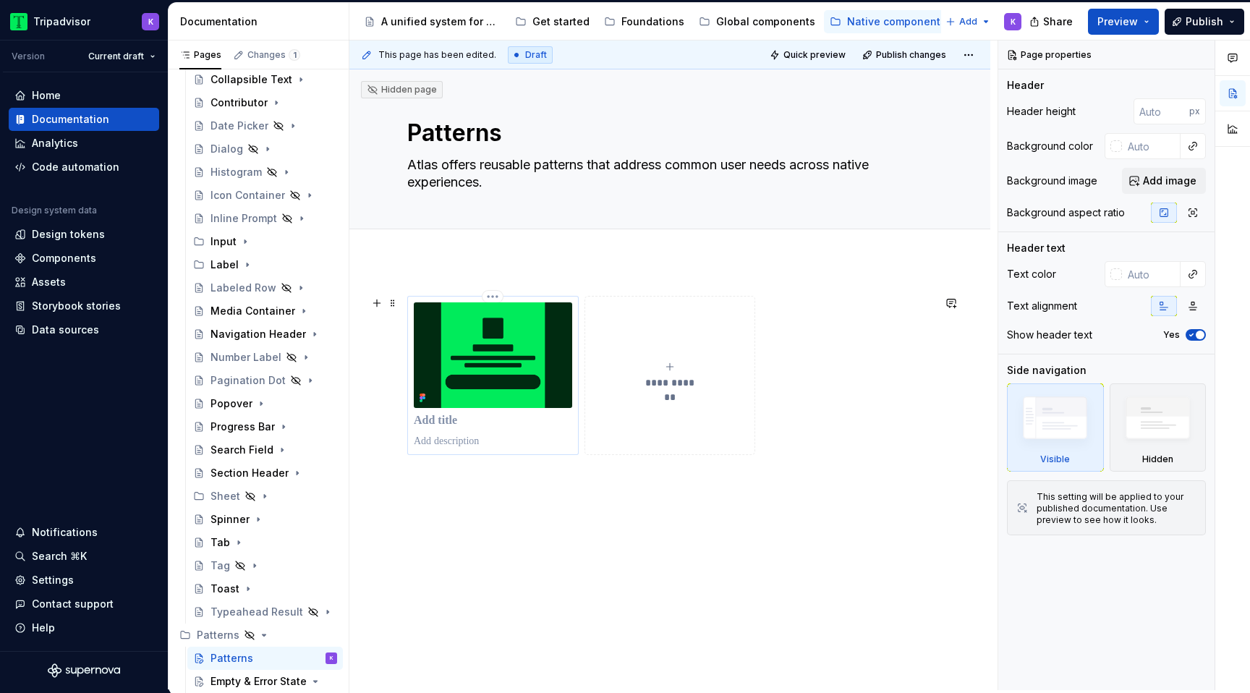
click at [455, 433] on div at bounding box center [493, 375] width 158 height 146
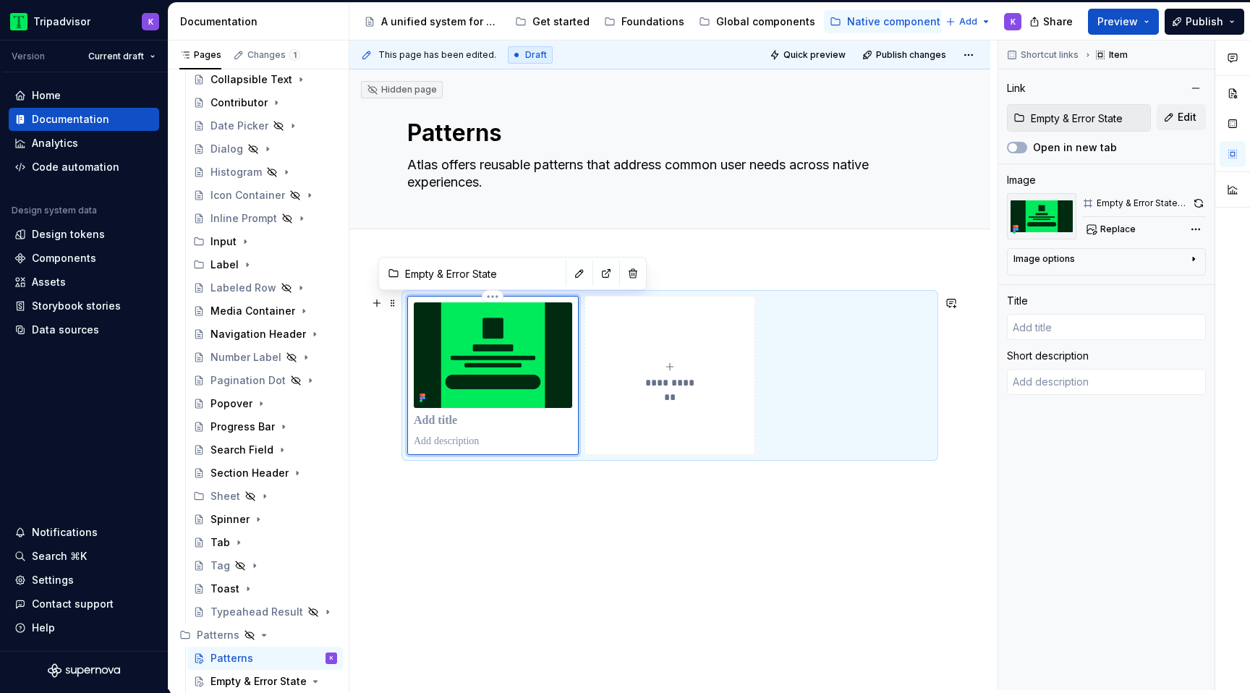
click at [471, 425] on p at bounding box center [493, 421] width 158 height 14
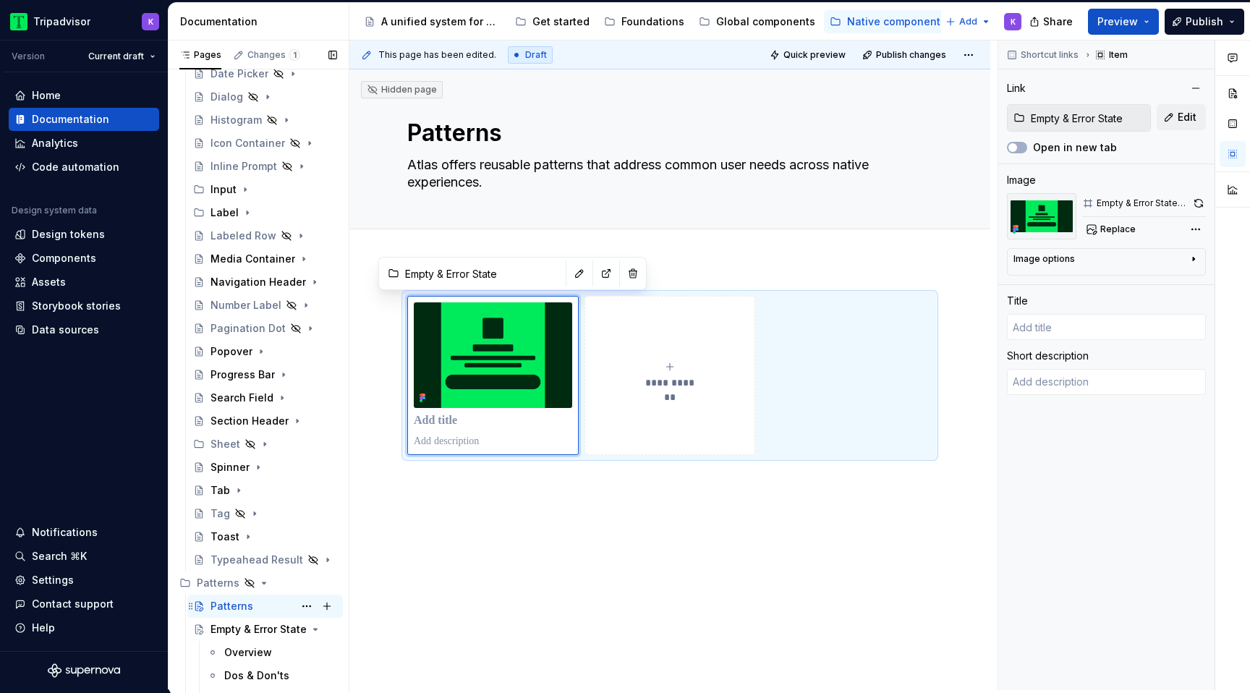
scroll to position [334, 0]
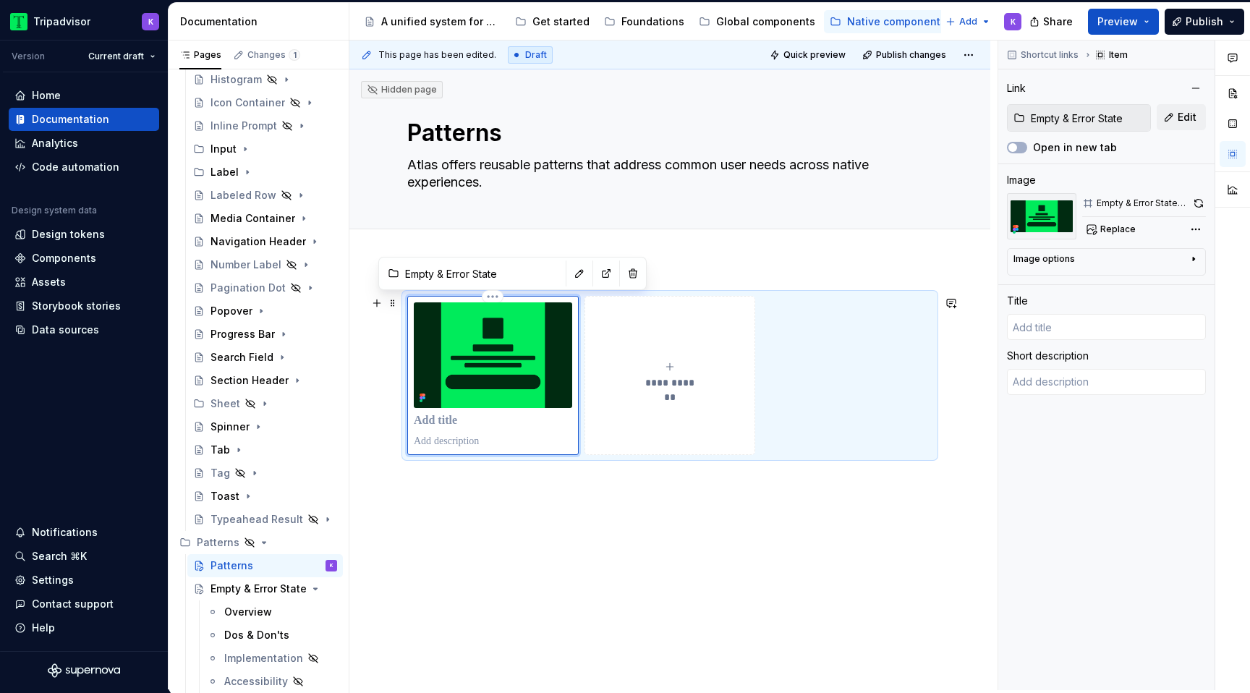
click at [490, 427] on p at bounding box center [493, 421] width 158 height 14
click at [506, 437] on p at bounding box center [493, 441] width 158 height 14
click at [489, 425] on p at bounding box center [493, 421] width 158 height 14
click at [1180, 125] on button "Edit" at bounding box center [1181, 117] width 49 height 26
type textarea "*"
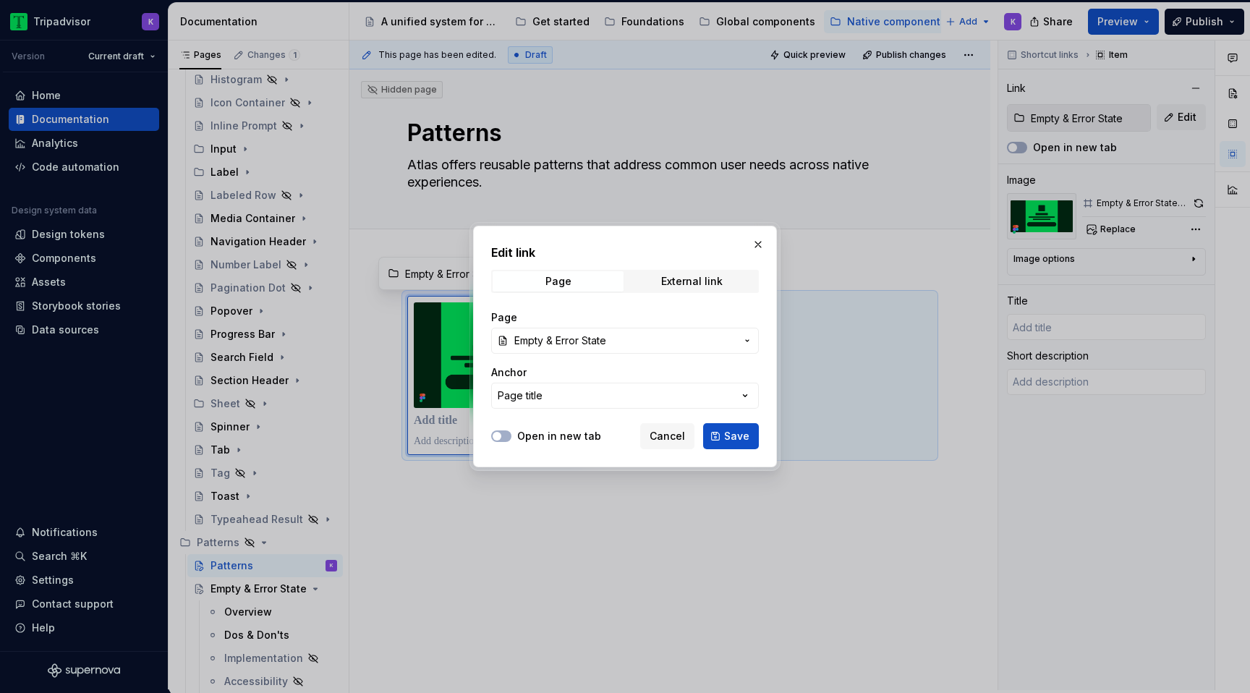
click at [686, 338] on span "Empty & Error State" at bounding box center [624, 340] width 221 height 14
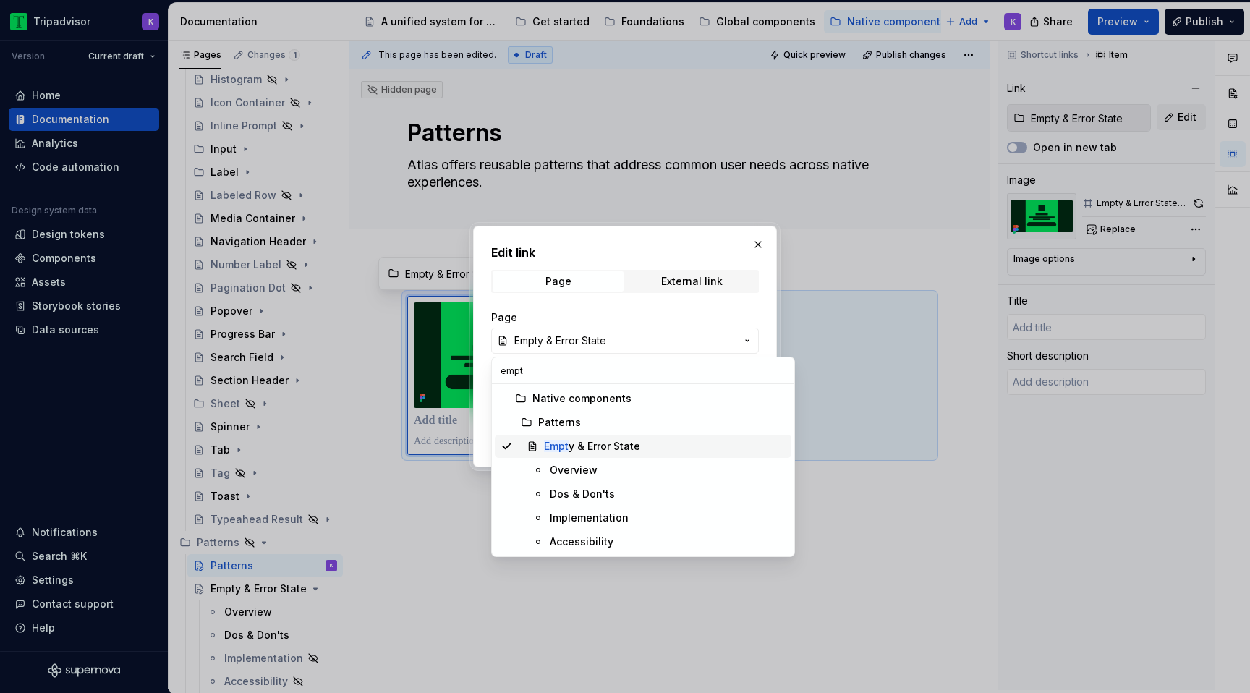
type input "empt"
click at [579, 448] on div "Empt y & Error State" at bounding box center [592, 446] width 96 height 14
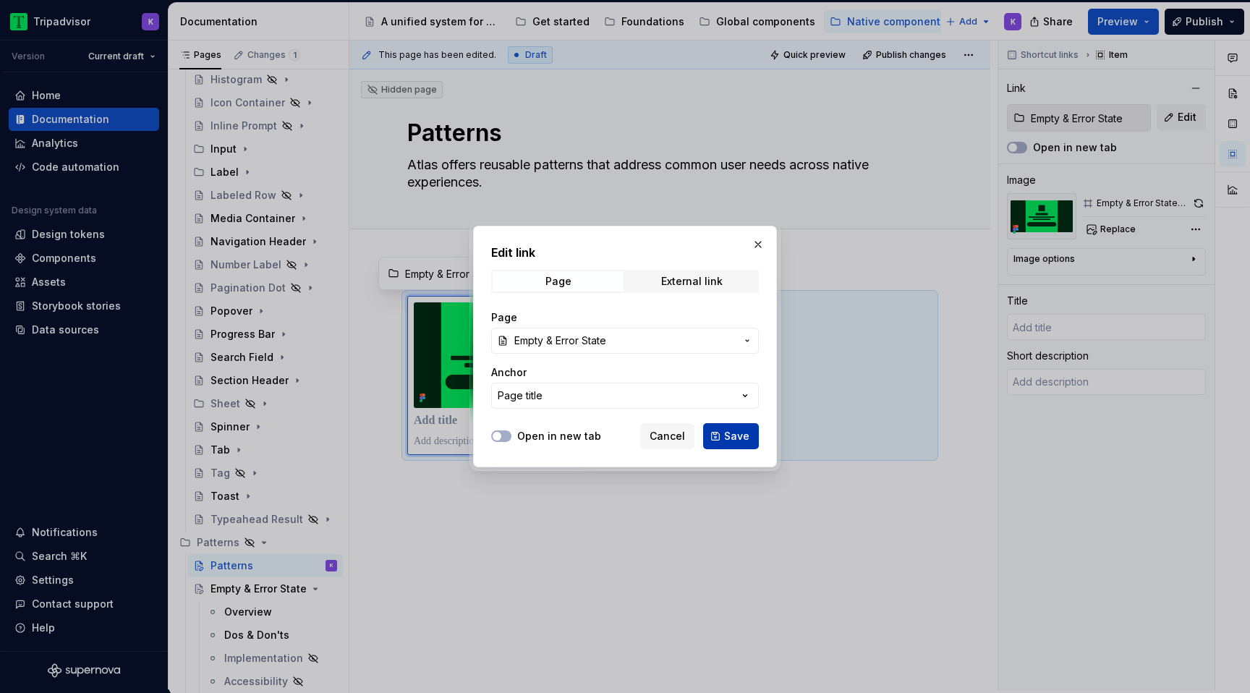
click at [723, 433] on button "Save" at bounding box center [731, 436] width 56 height 26
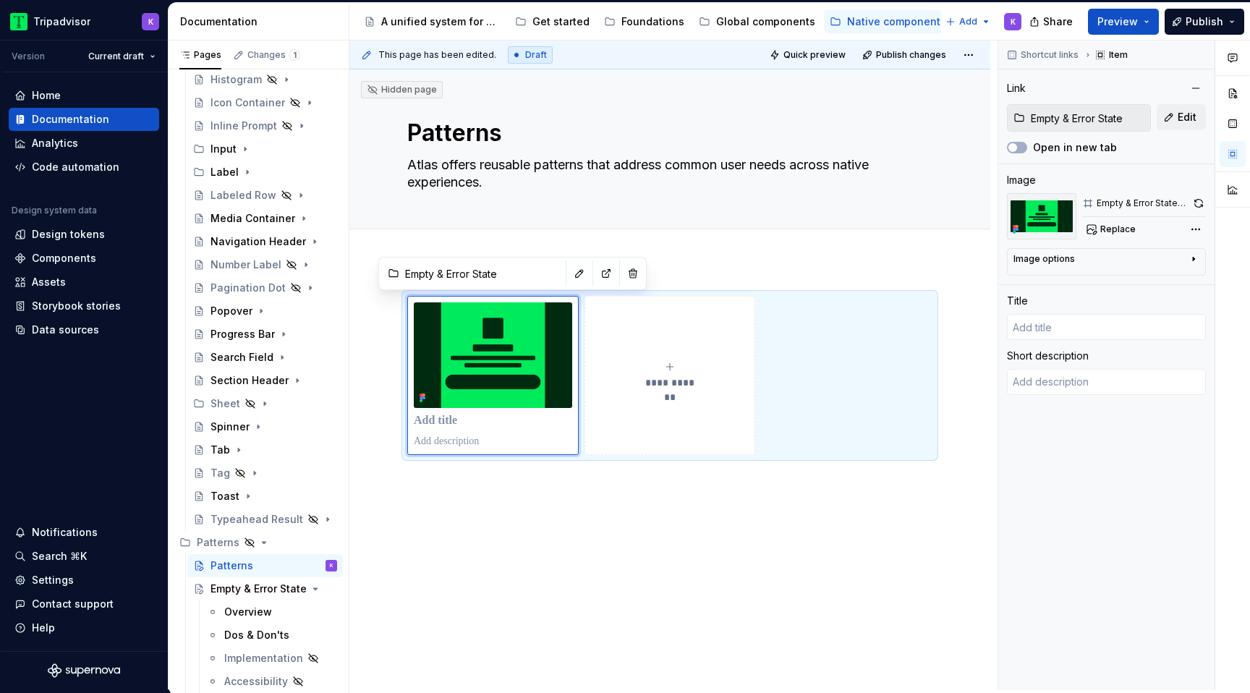
type textarea "*"
type input "Empty & Error State"
type textarea "Empty and error states appear when content isn’t available or cannot be display…"
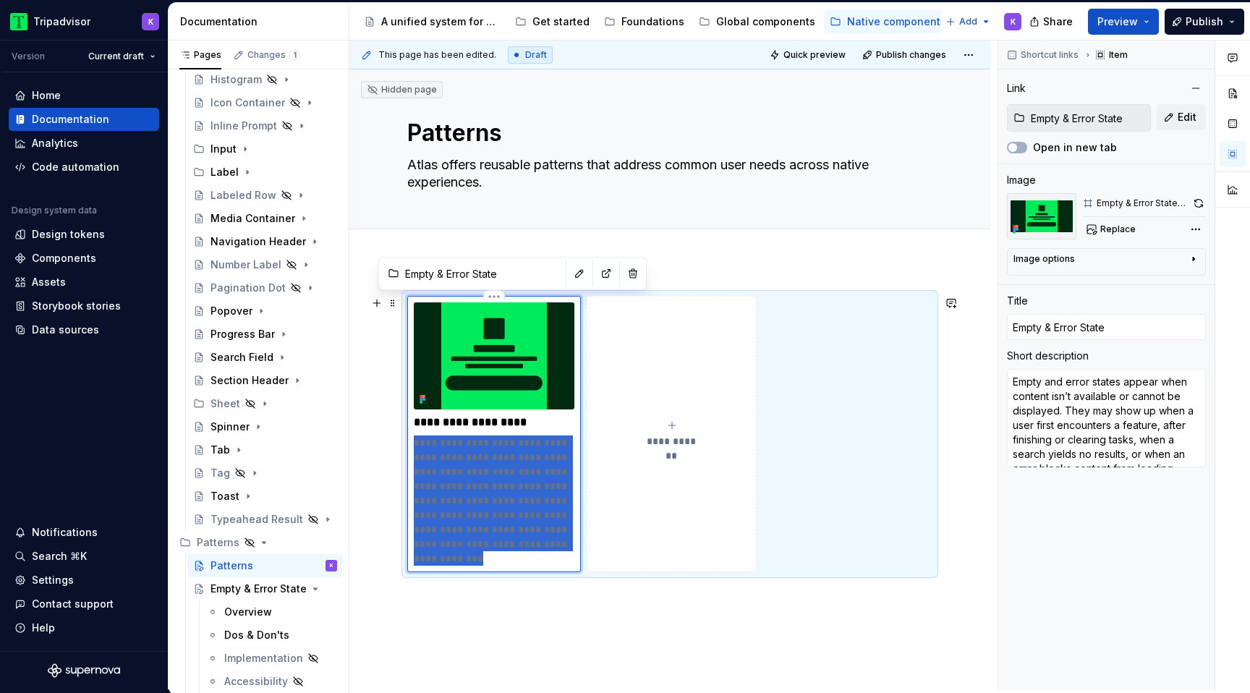
drag, startPoint x: 505, startPoint y: 559, endPoint x: 412, endPoint y: 435, distance: 154.5
click at [412, 435] on div "**********" at bounding box center [494, 434] width 174 height 276
paste div
type textarea "*"
type textarea "appear when content isn’t available or cannot be displayed"
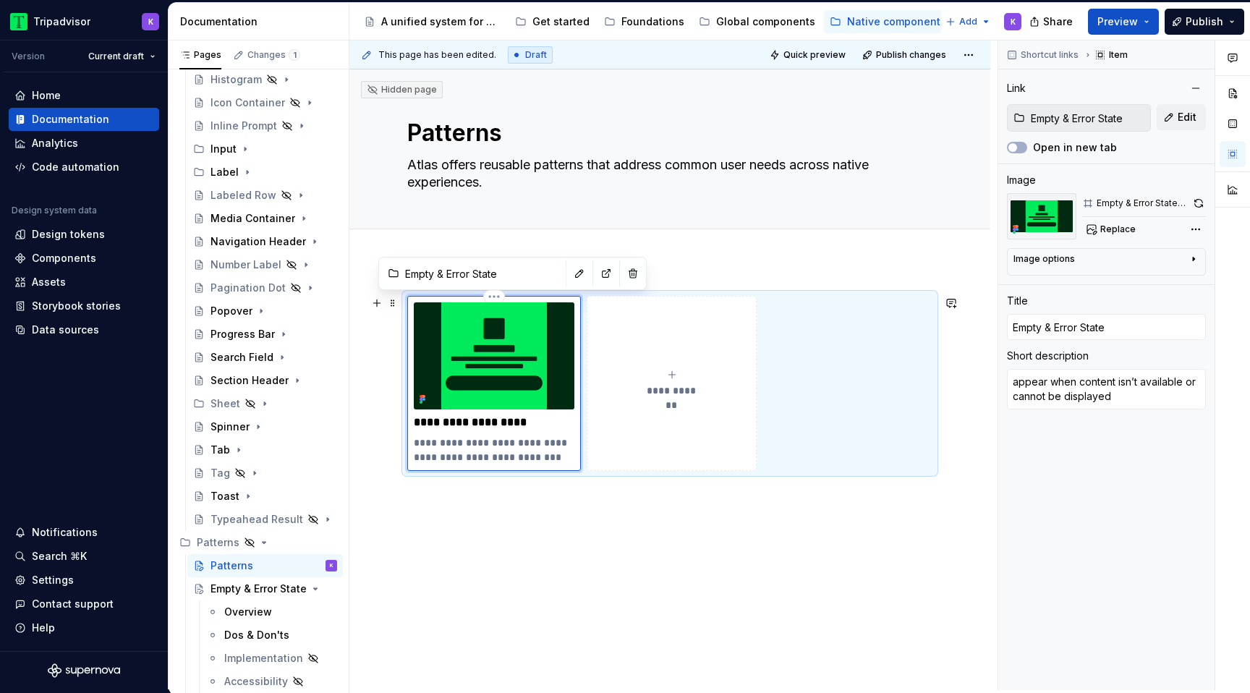
click at [418, 441] on p "**********" at bounding box center [494, 449] width 161 height 29
type textarea "*"
type textarea "ppear when content isn’t available or cannot be displayed"
type textarea "*"
type textarea "Appear when content isn’t available or cannot be displayed"
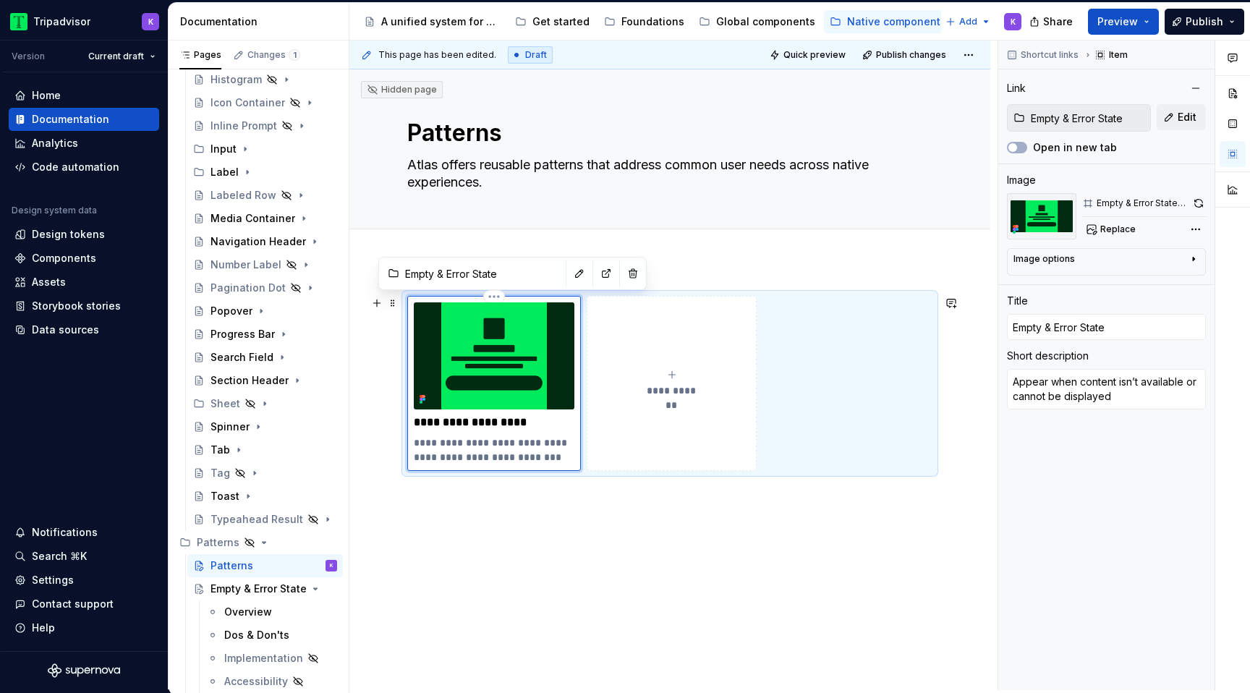
click at [448, 440] on p "**********" at bounding box center [494, 449] width 161 height 29
type textarea "*"
type textarea "Appears when content isn’t available or cannot be displayed"
click at [576, 457] on div "**********" at bounding box center [494, 383] width 174 height 175
click at [566, 456] on p "**********" at bounding box center [494, 449] width 161 height 29
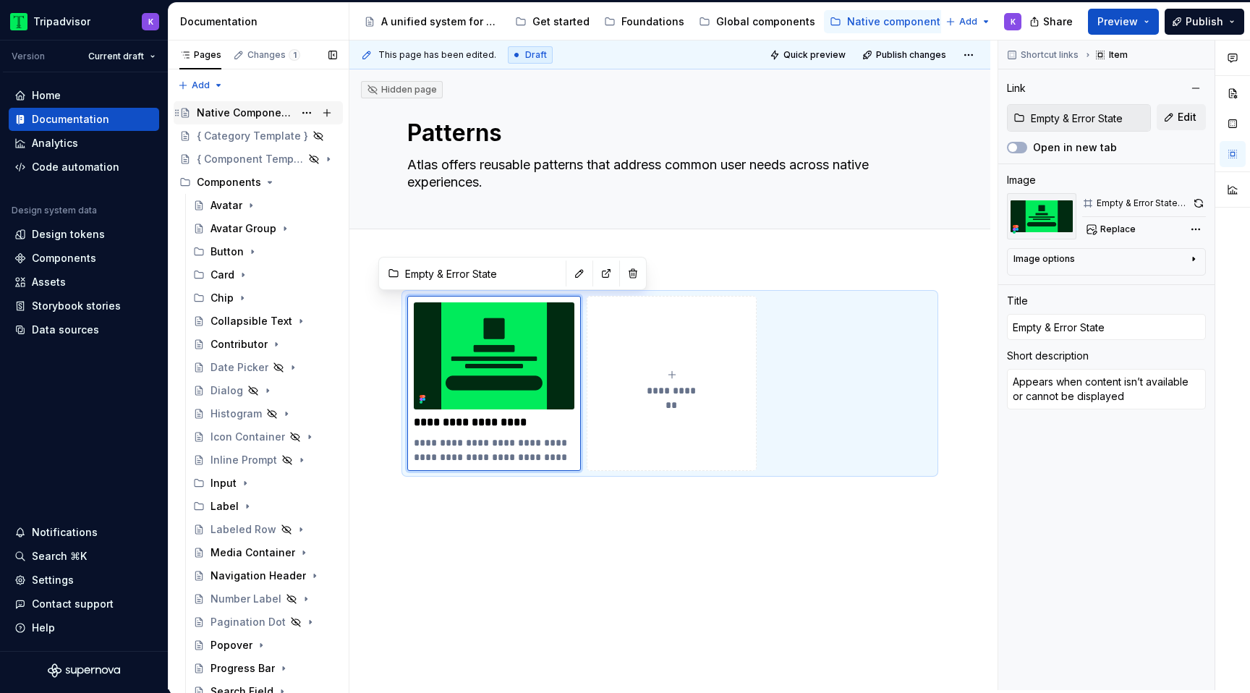
click at [260, 114] on div "Native Components" at bounding box center [245, 113] width 97 height 14
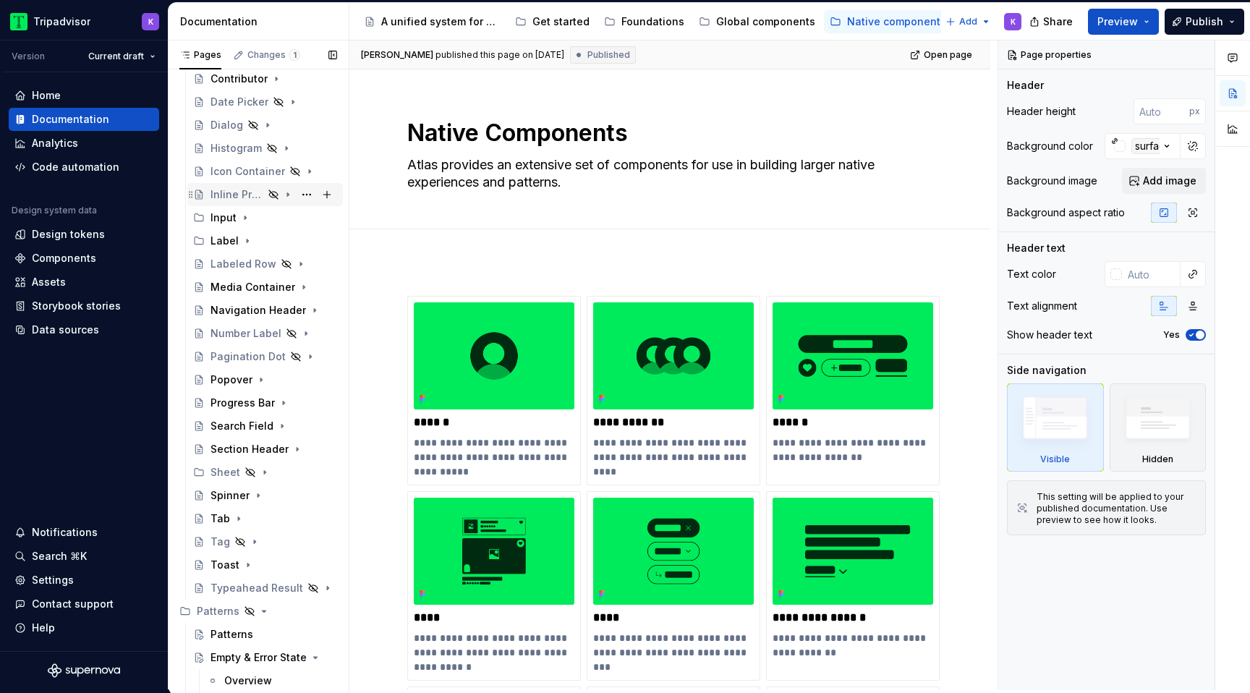
scroll to position [334, 0]
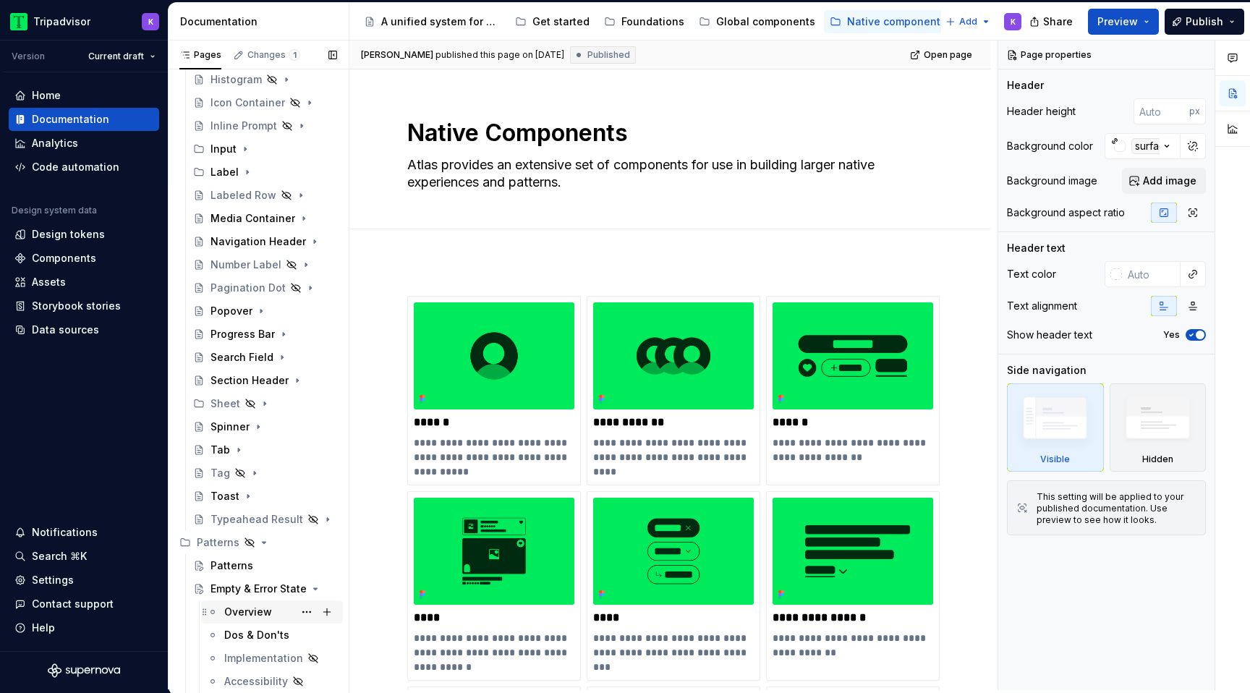
click at [249, 613] on div "Overview" at bounding box center [248, 612] width 48 height 14
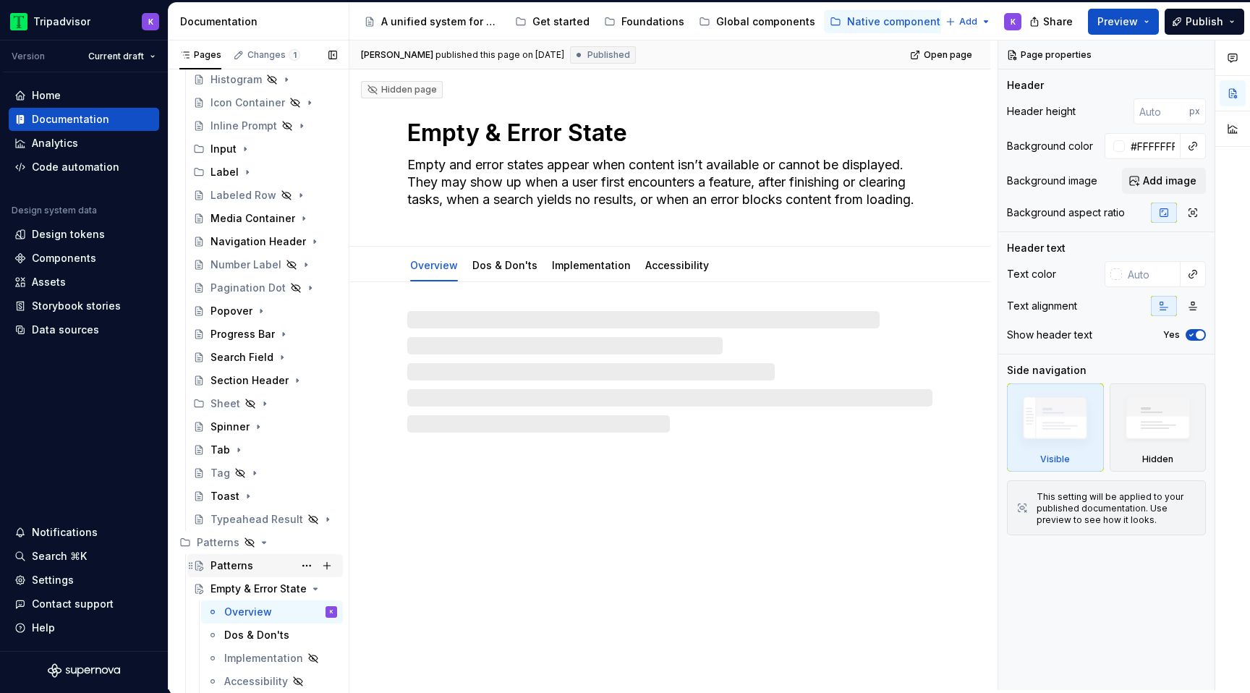
click at [257, 568] on div "Patterns" at bounding box center [273, 565] width 127 height 20
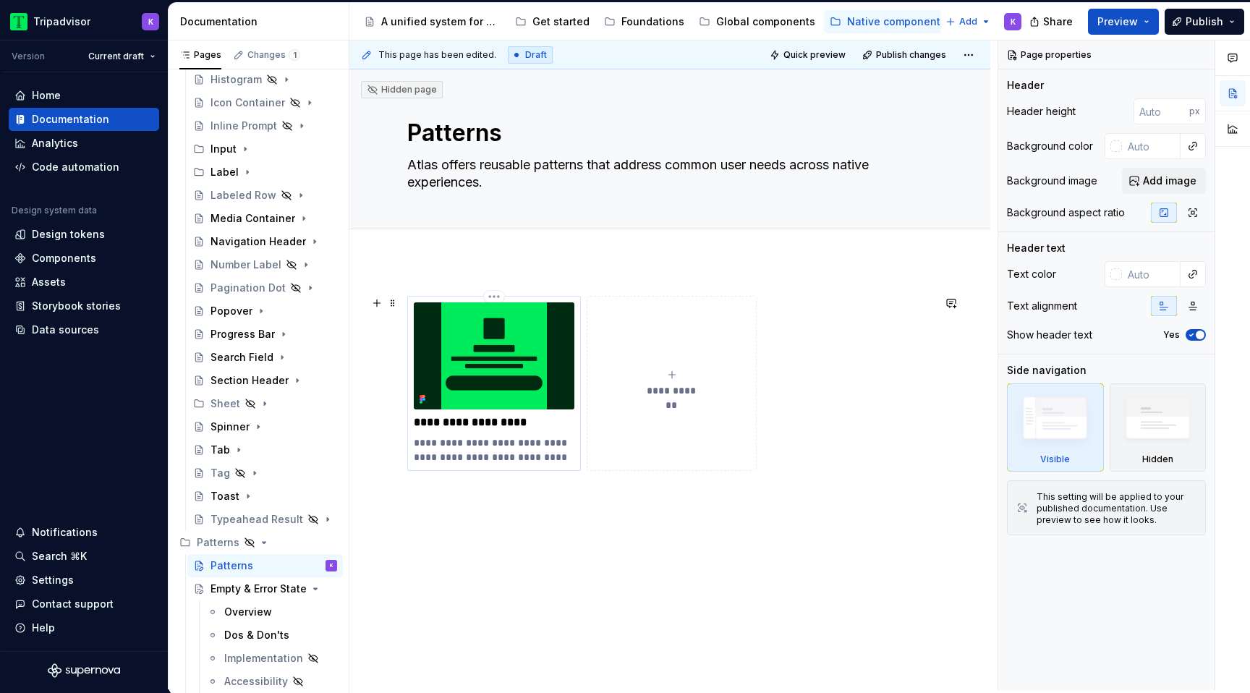
click at [570, 454] on p "**********" at bounding box center [494, 449] width 161 height 29
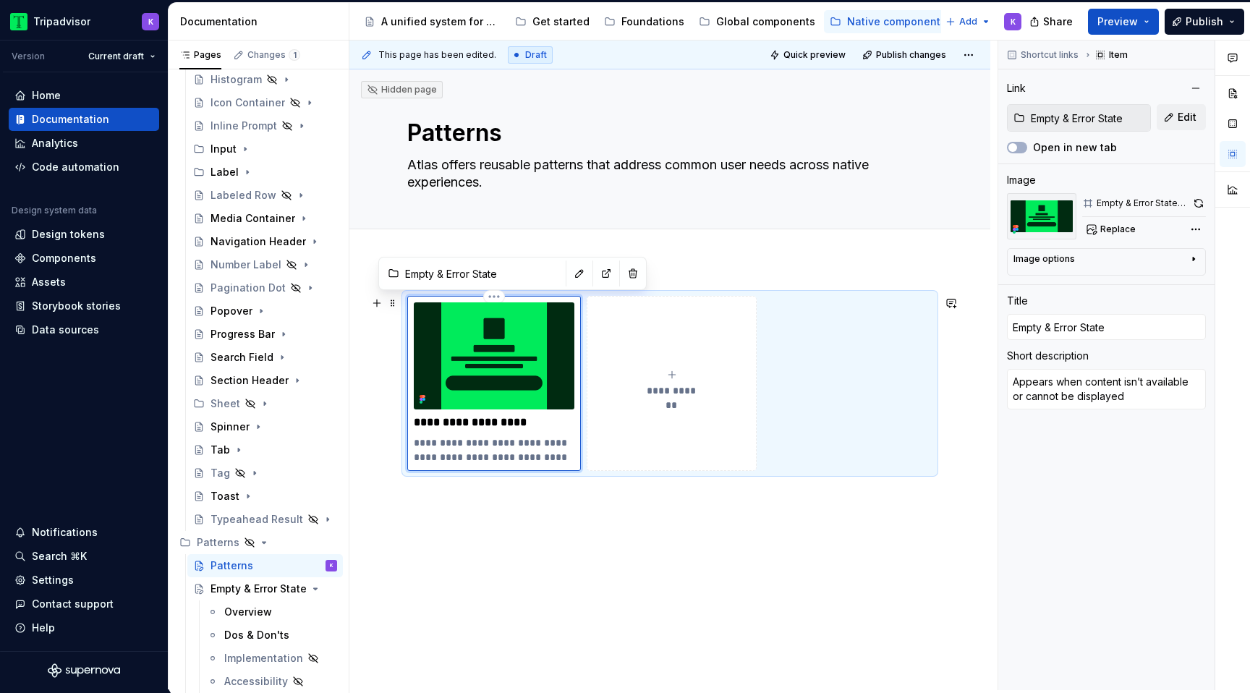
type textarea "*"
type textarea "Appears when content isn’t available or cannot be displayed."
click at [549, 632] on div "**********" at bounding box center [673, 366] width 648 height 650
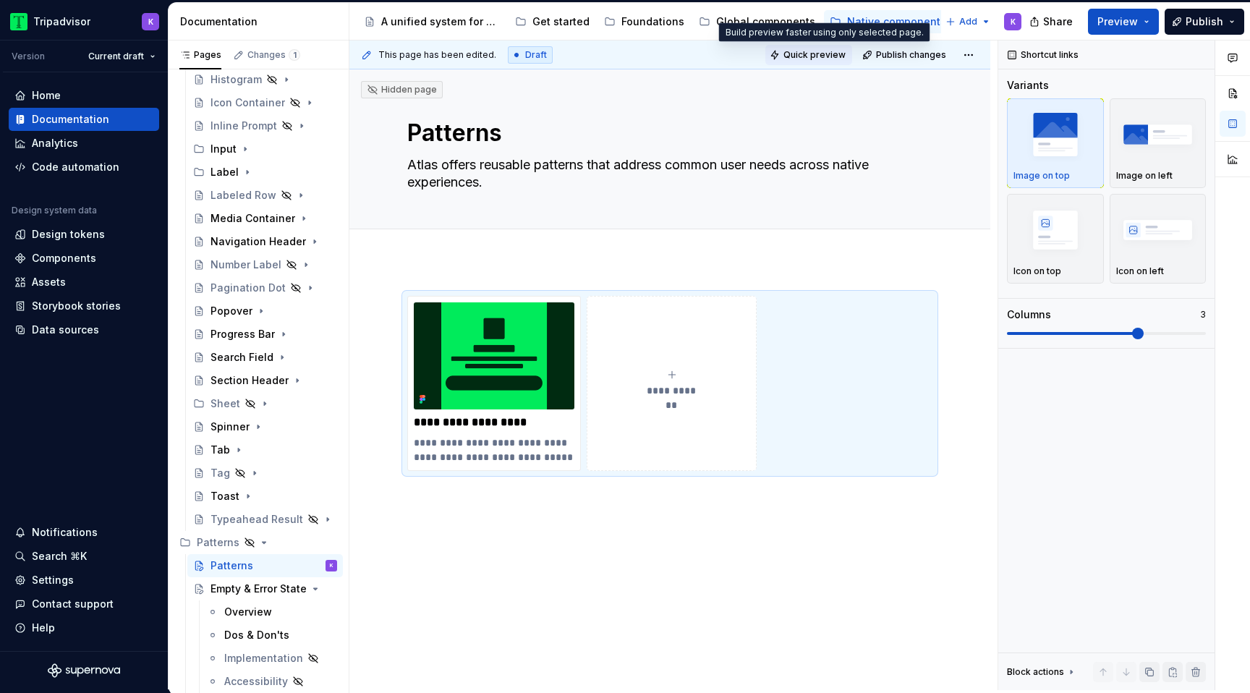
click at [823, 61] on button "Quick preview" at bounding box center [808, 55] width 87 height 20
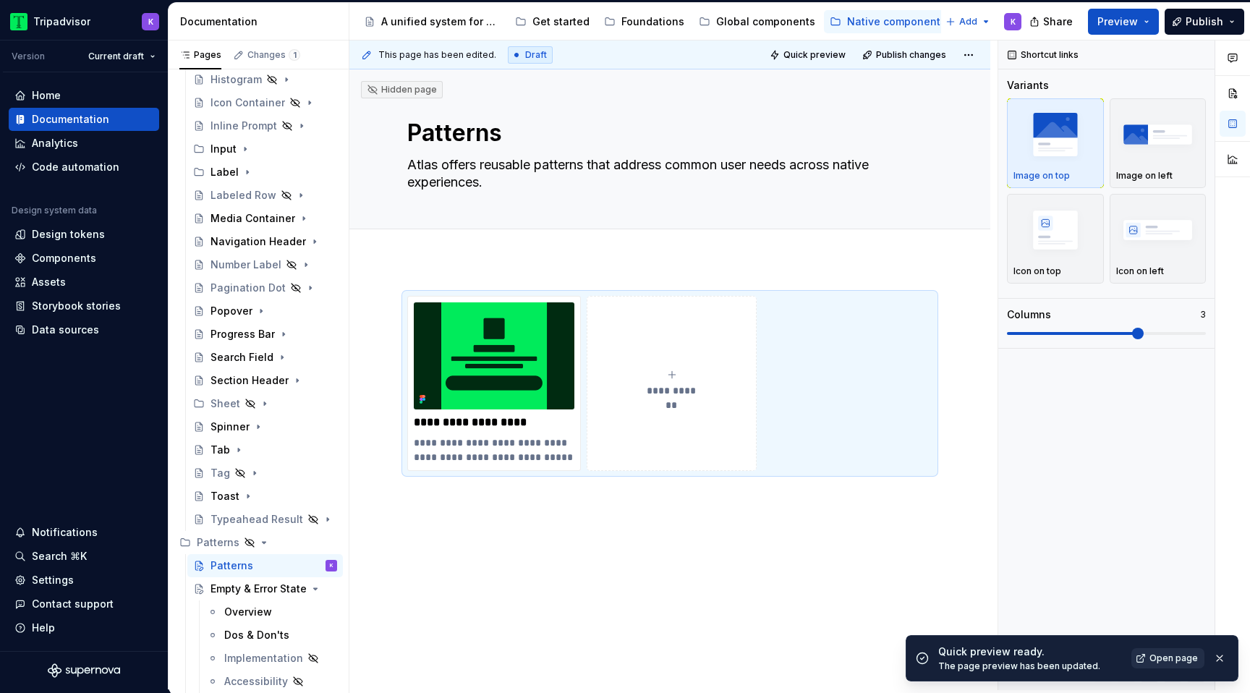
click at [1167, 662] on span "Open page" at bounding box center [1173, 658] width 48 height 12
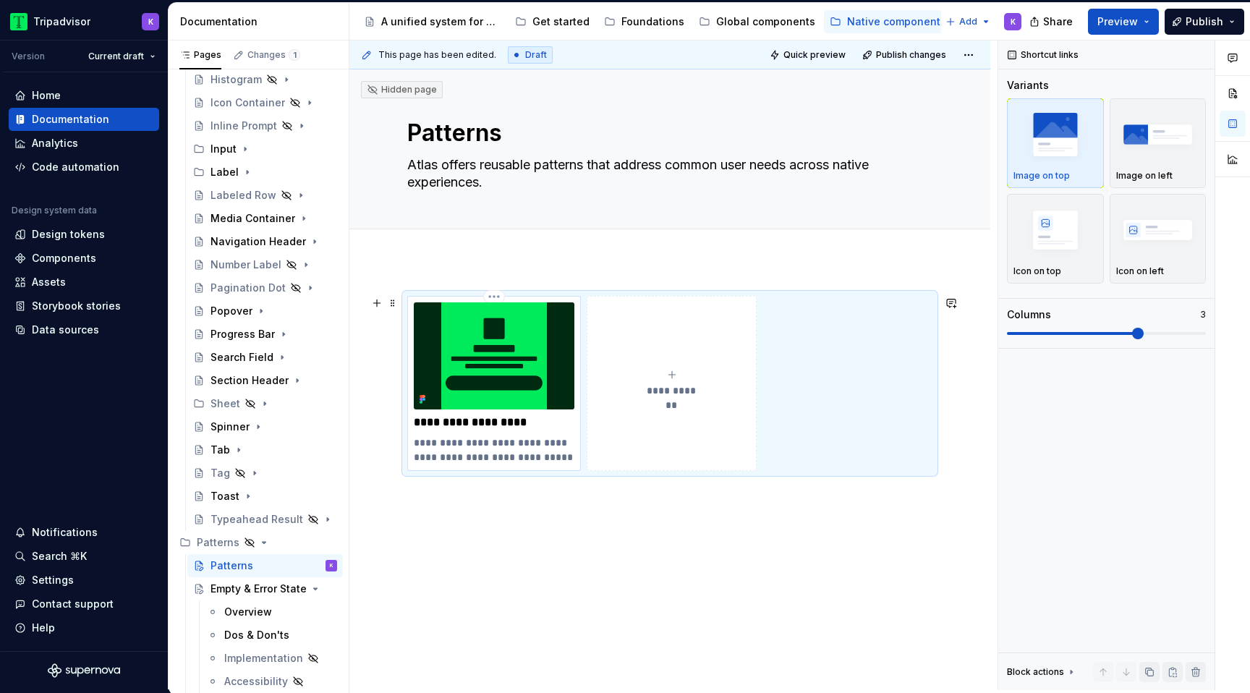
click at [484, 354] on img at bounding box center [494, 355] width 161 height 107
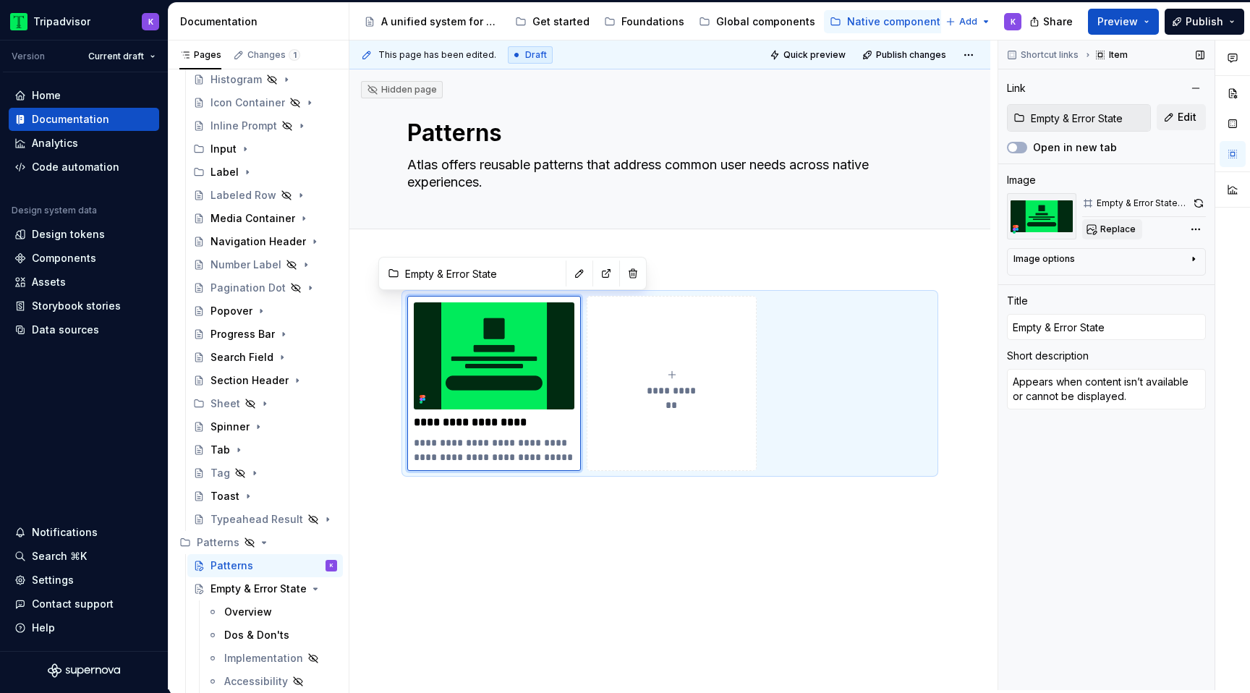
click at [1104, 226] on span "Replace" at bounding box center [1117, 229] width 35 height 12
type textarea "*"
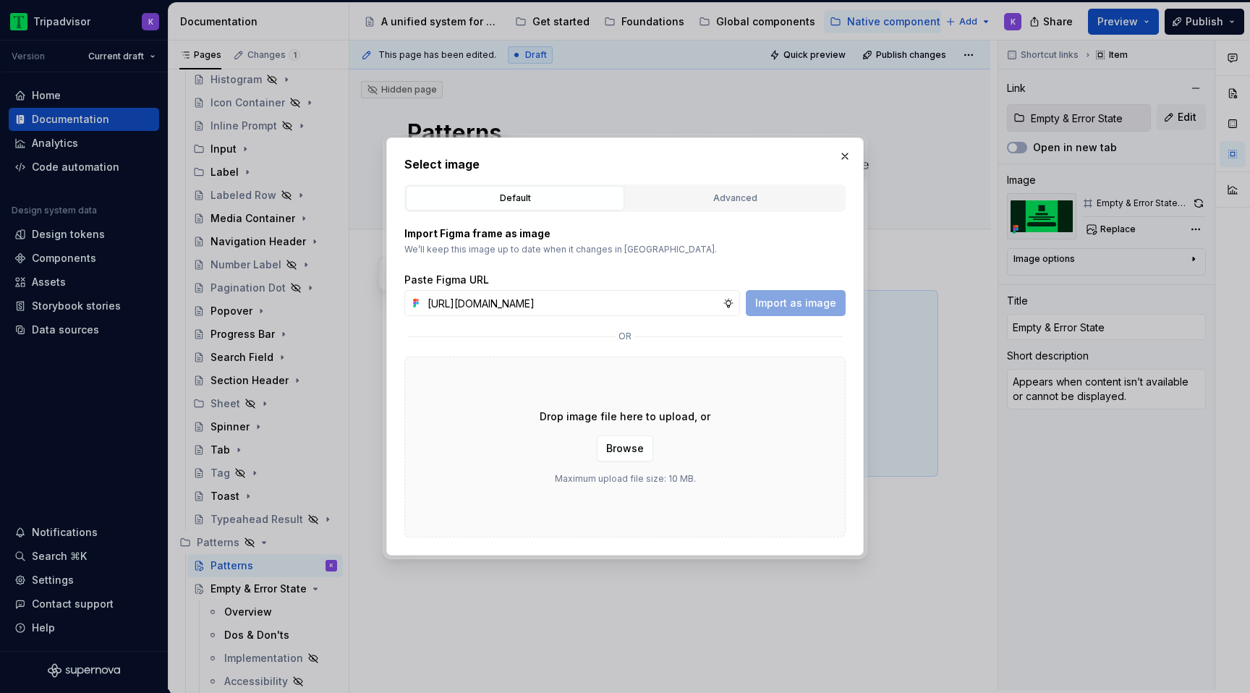
scroll to position [0, 373]
type input "[URL][DOMAIN_NAME]"
click at [814, 307] on span "Import as image" at bounding box center [795, 303] width 81 height 14
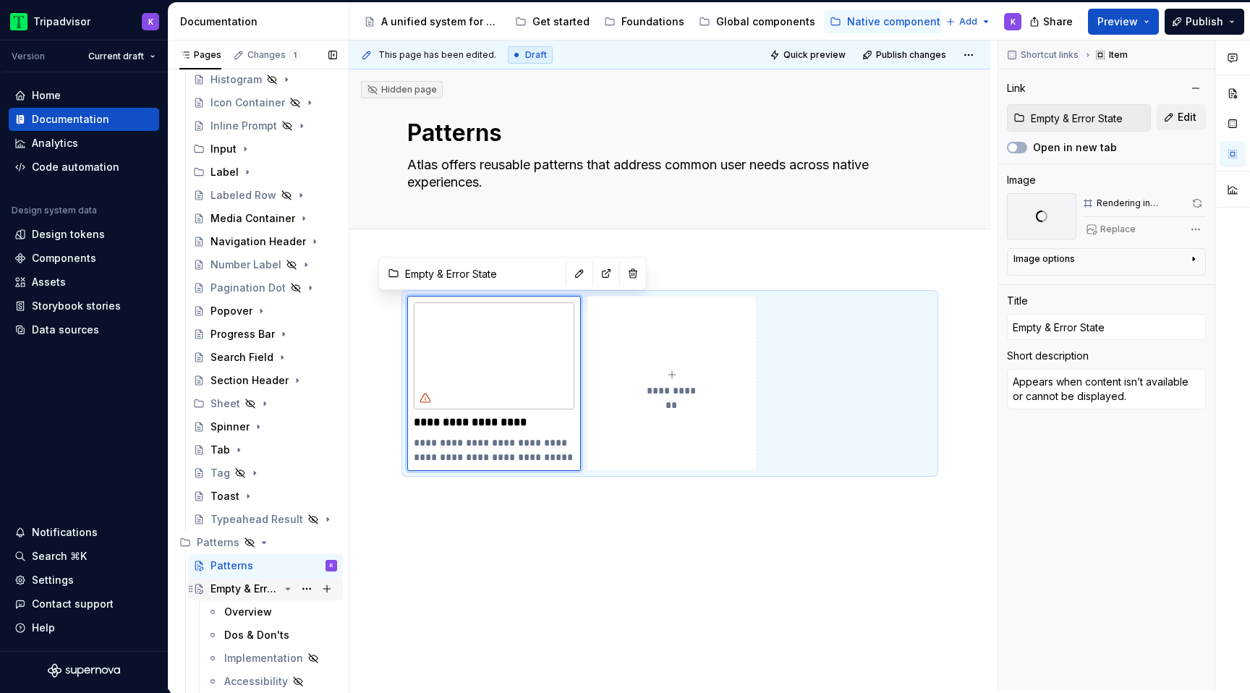
click at [285, 590] on icon "Page tree" at bounding box center [288, 589] width 12 height 12
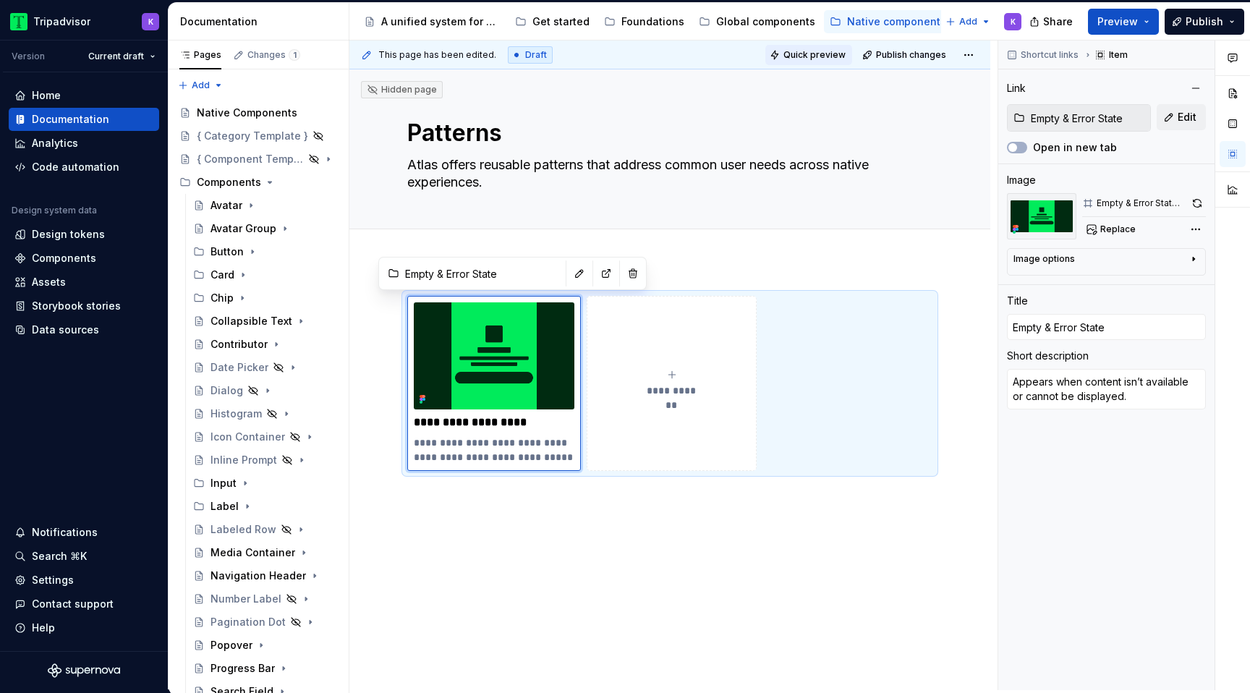
click at [827, 61] on button "Quick preview" at bounding box center [808, 55] width 87 height 20
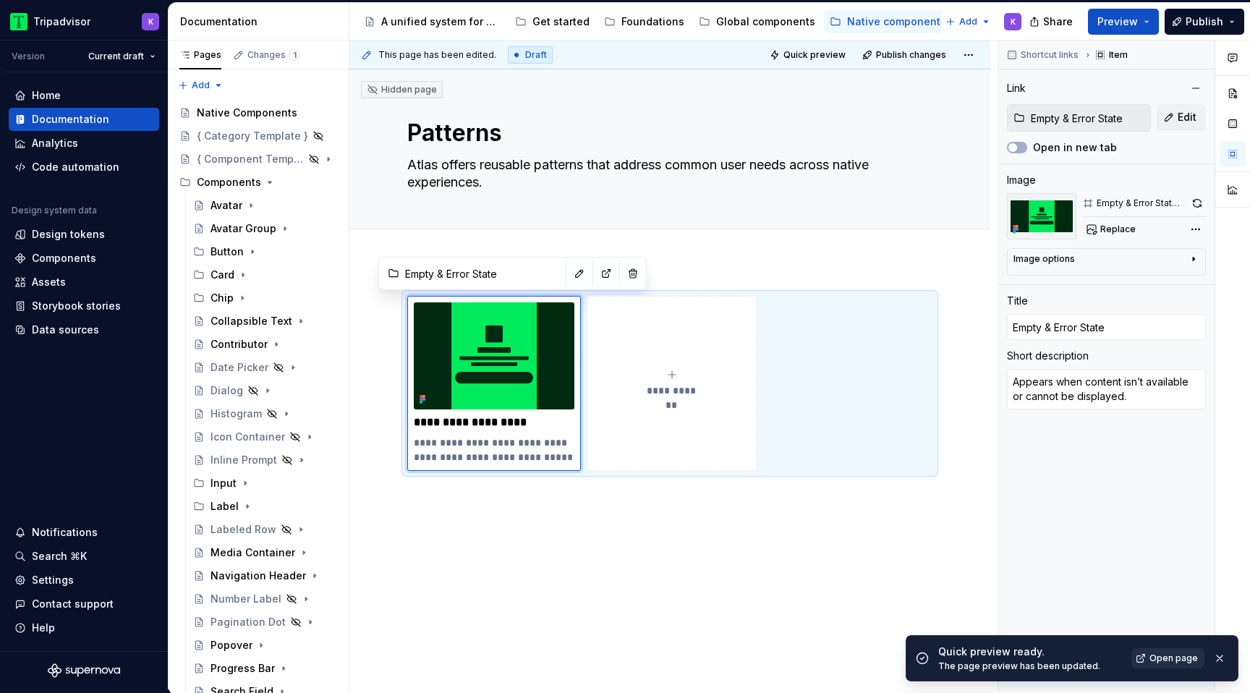
click at [1151, 661] on link "Open page" at bounding box center [1167, 658] width 73 height 20
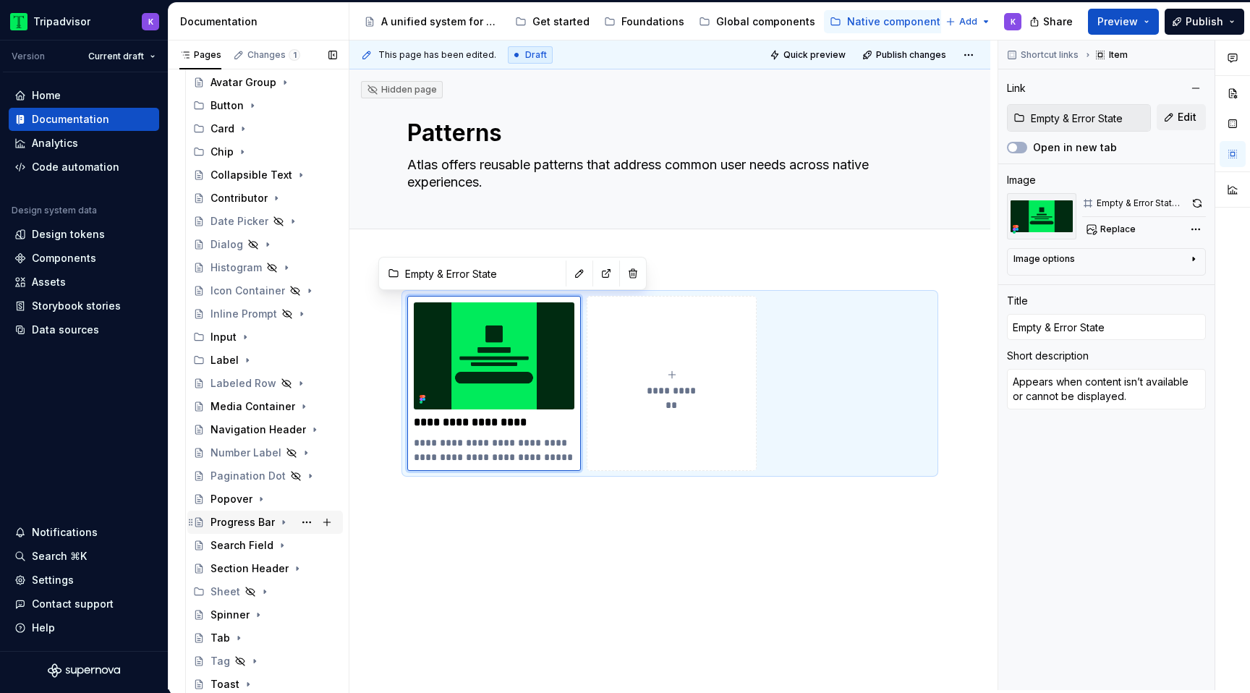
scroll to position [242, 0]
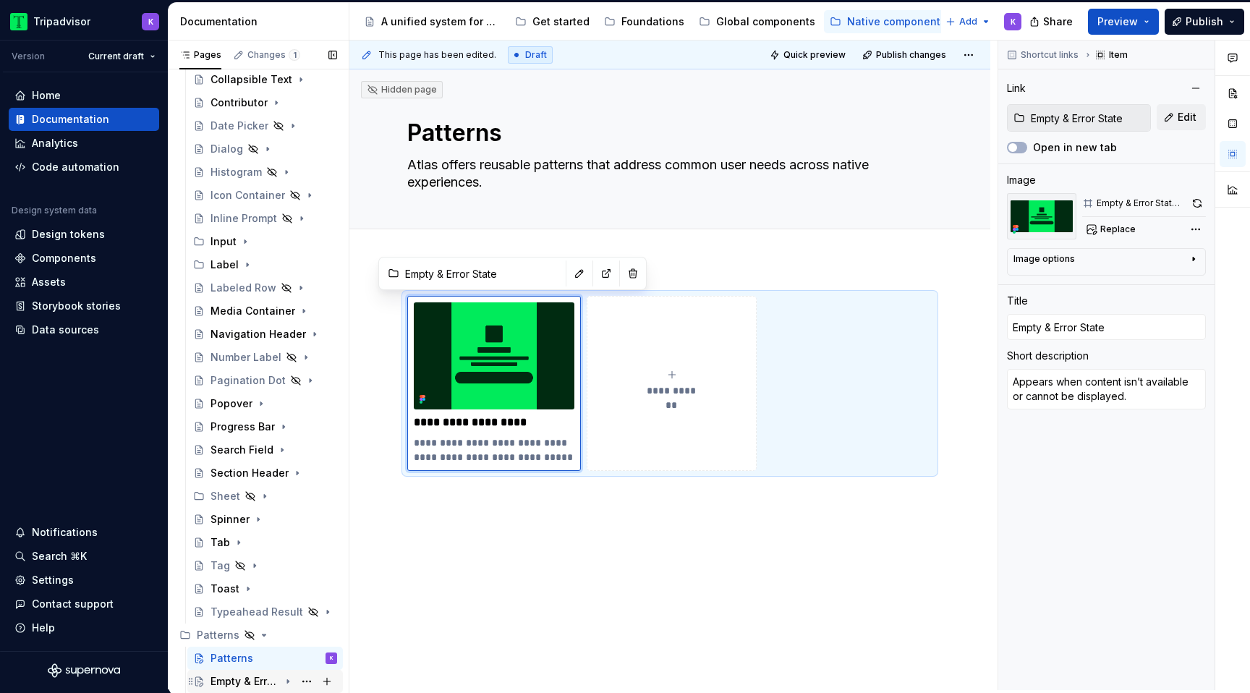
click at [241, 676] on div "Empty & Error State" at bounding box center [244, 681] width 69 height 14
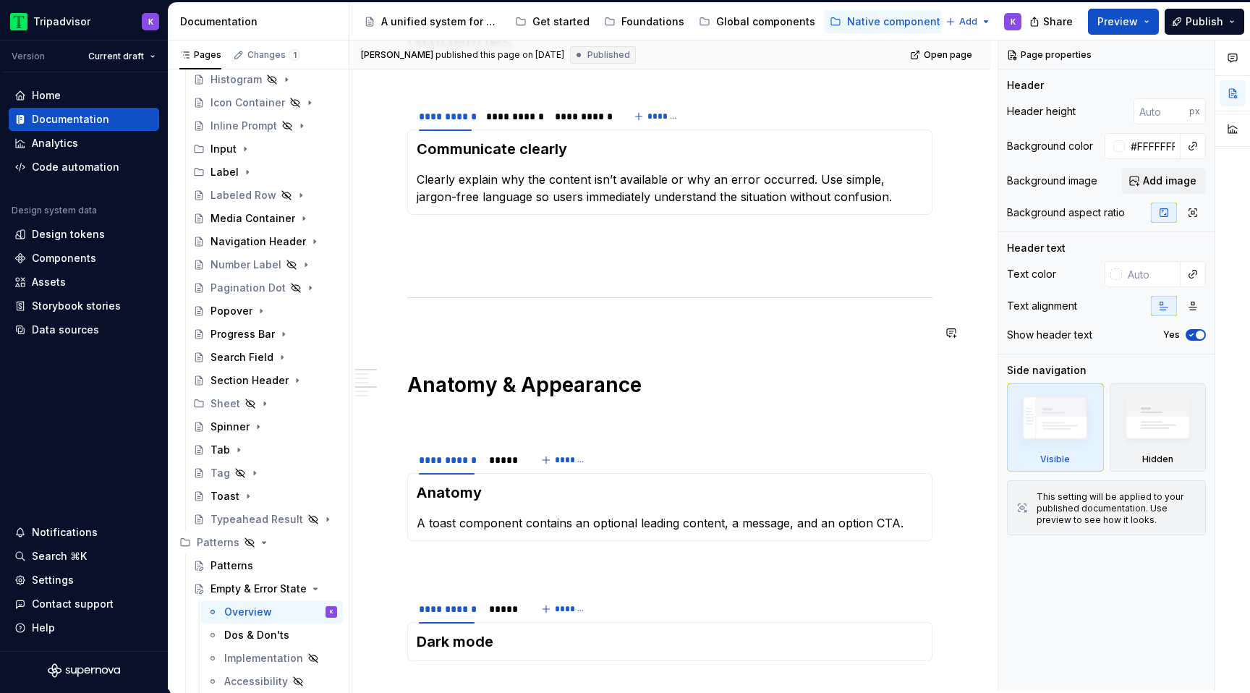
scroll to position [955, 0]
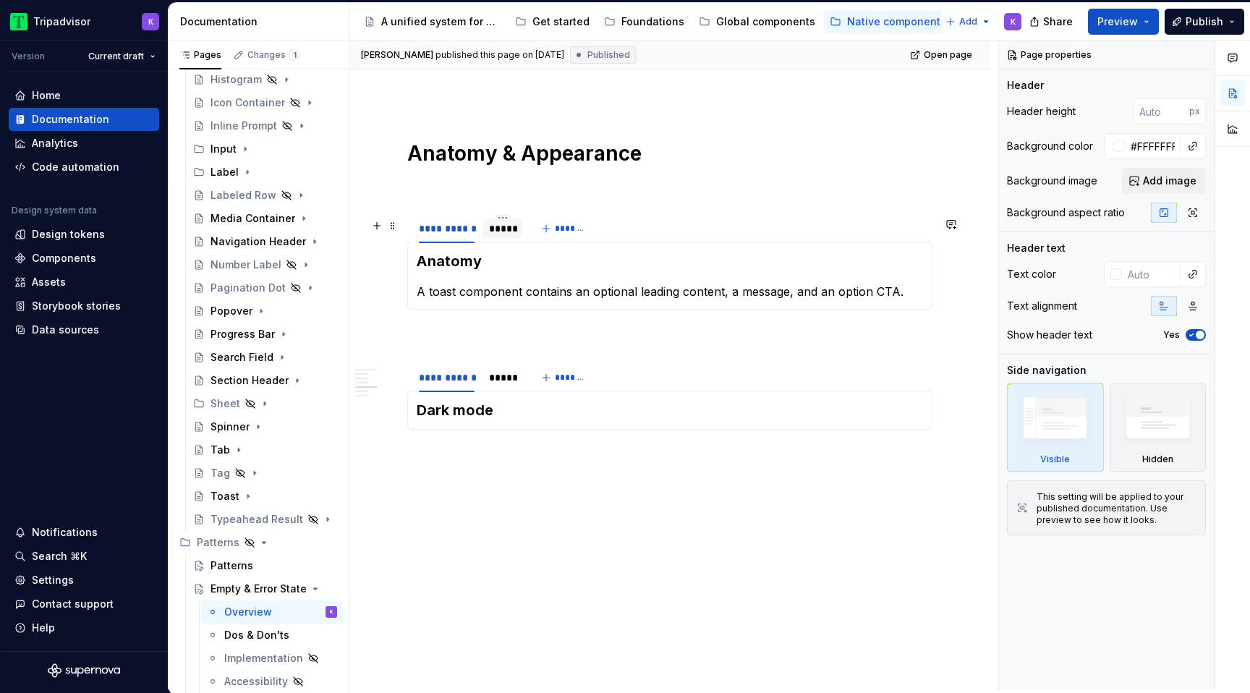
click at [500, 234] on div "*****" at bounding box center [502, 228] width 27 height 14
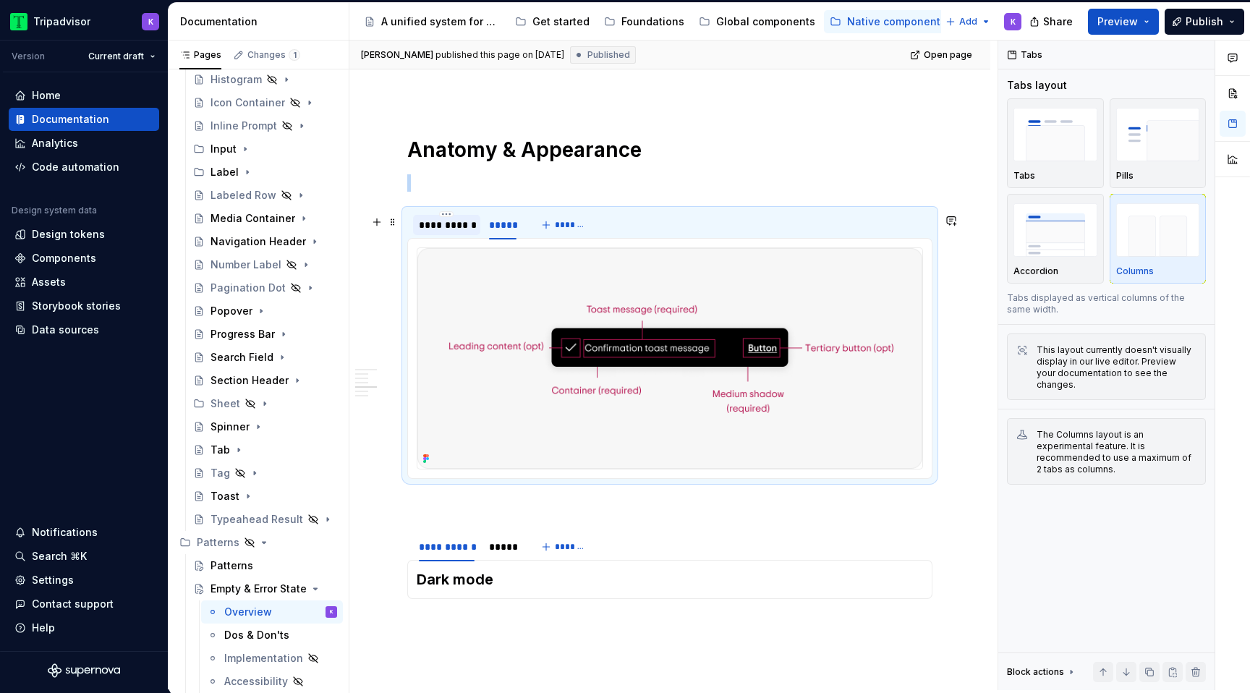
click at [448, 232] on div "**********" at bounding box center [447, 225] width 56 height 14
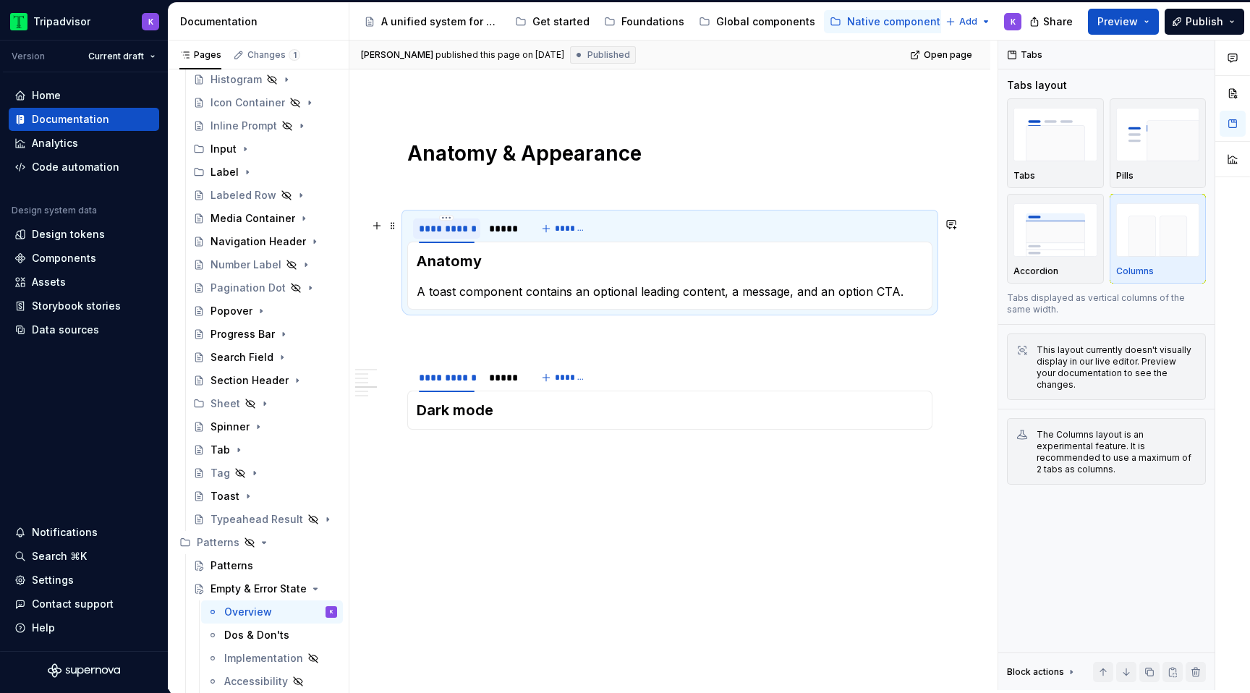
type textarea "*"
